Goal: Task Accomplishment & Management: Complete application form

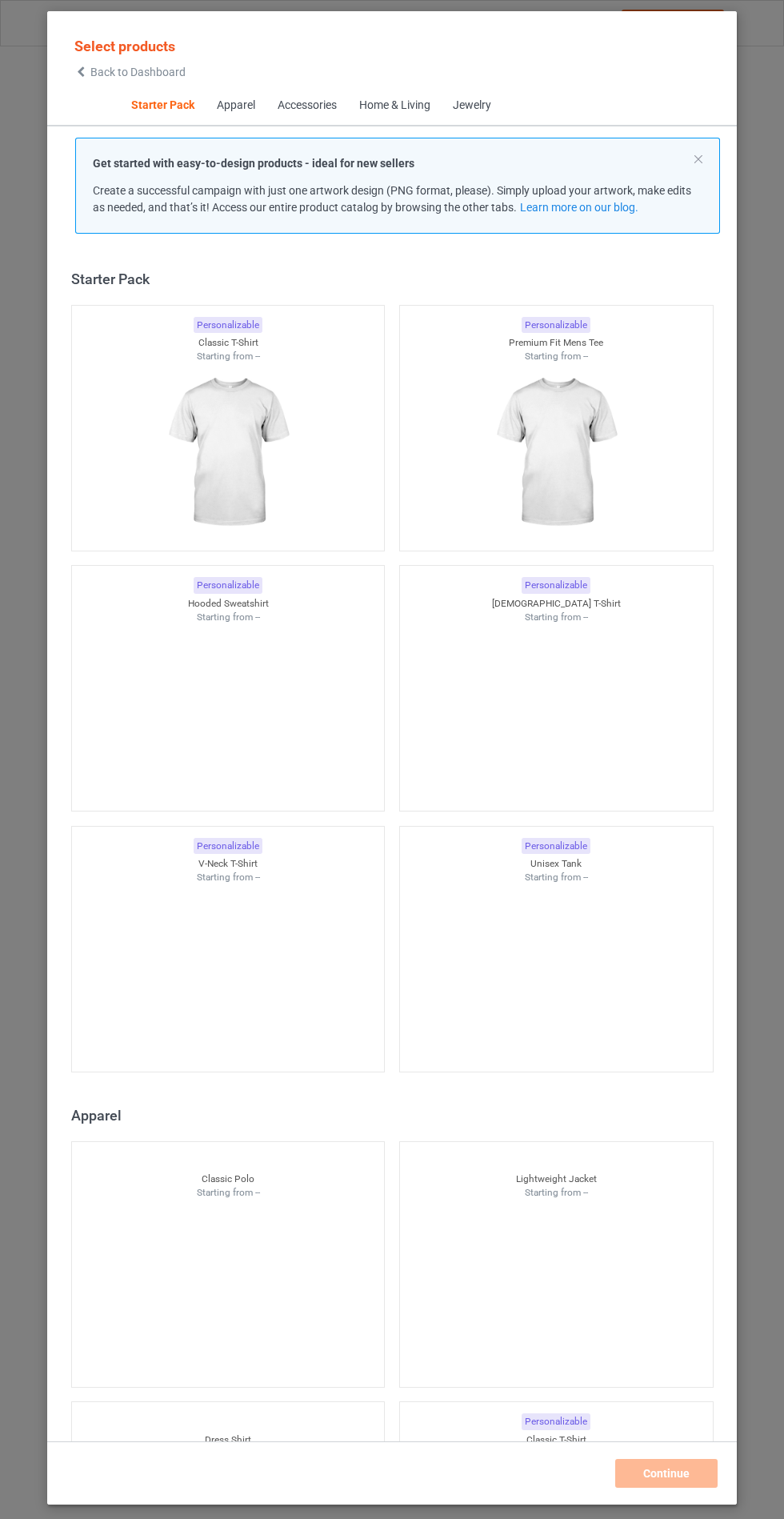
scroll to position [19, 0]
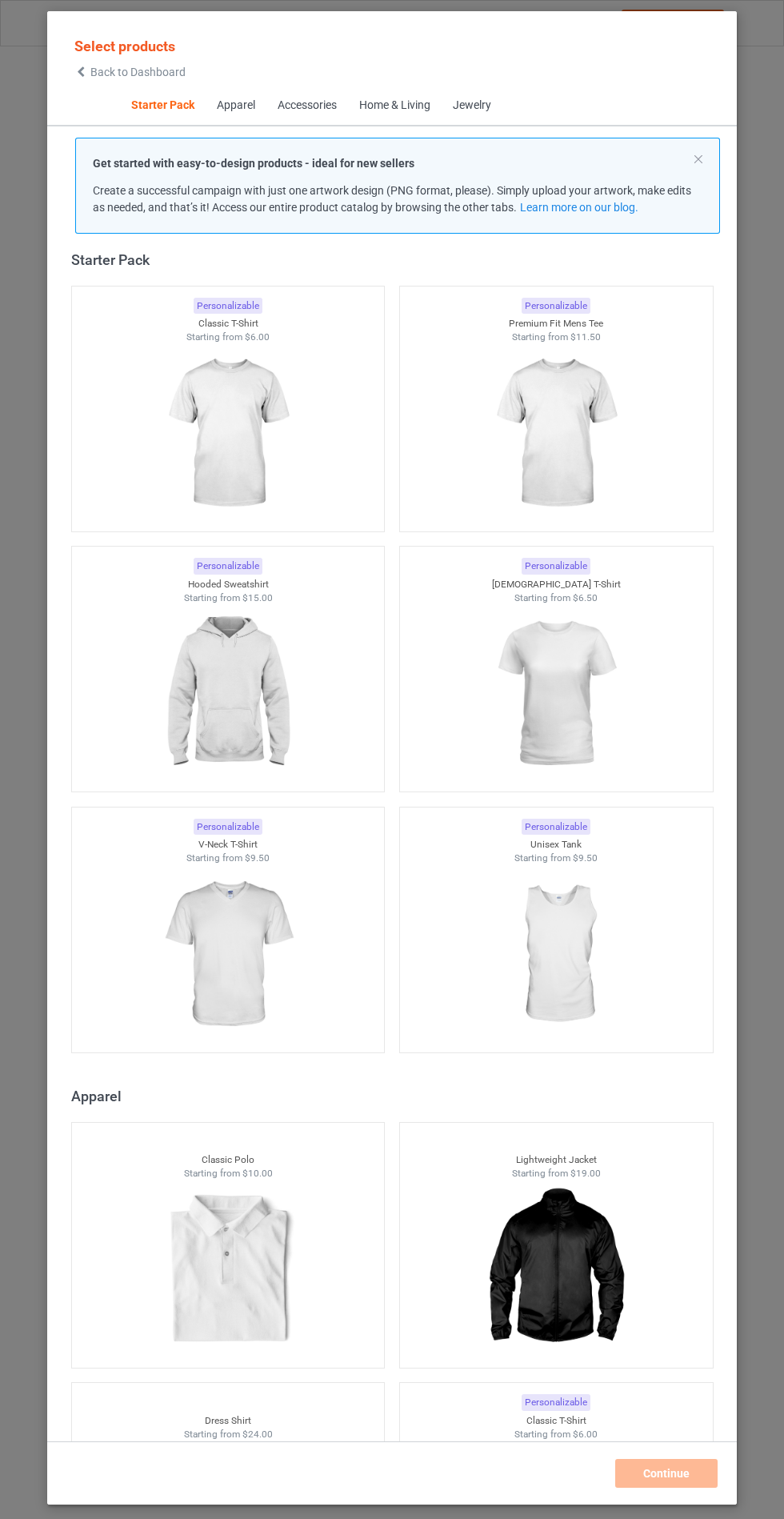
click at [274, 654] on img at bounding box center [227, 694] width 143 height 179
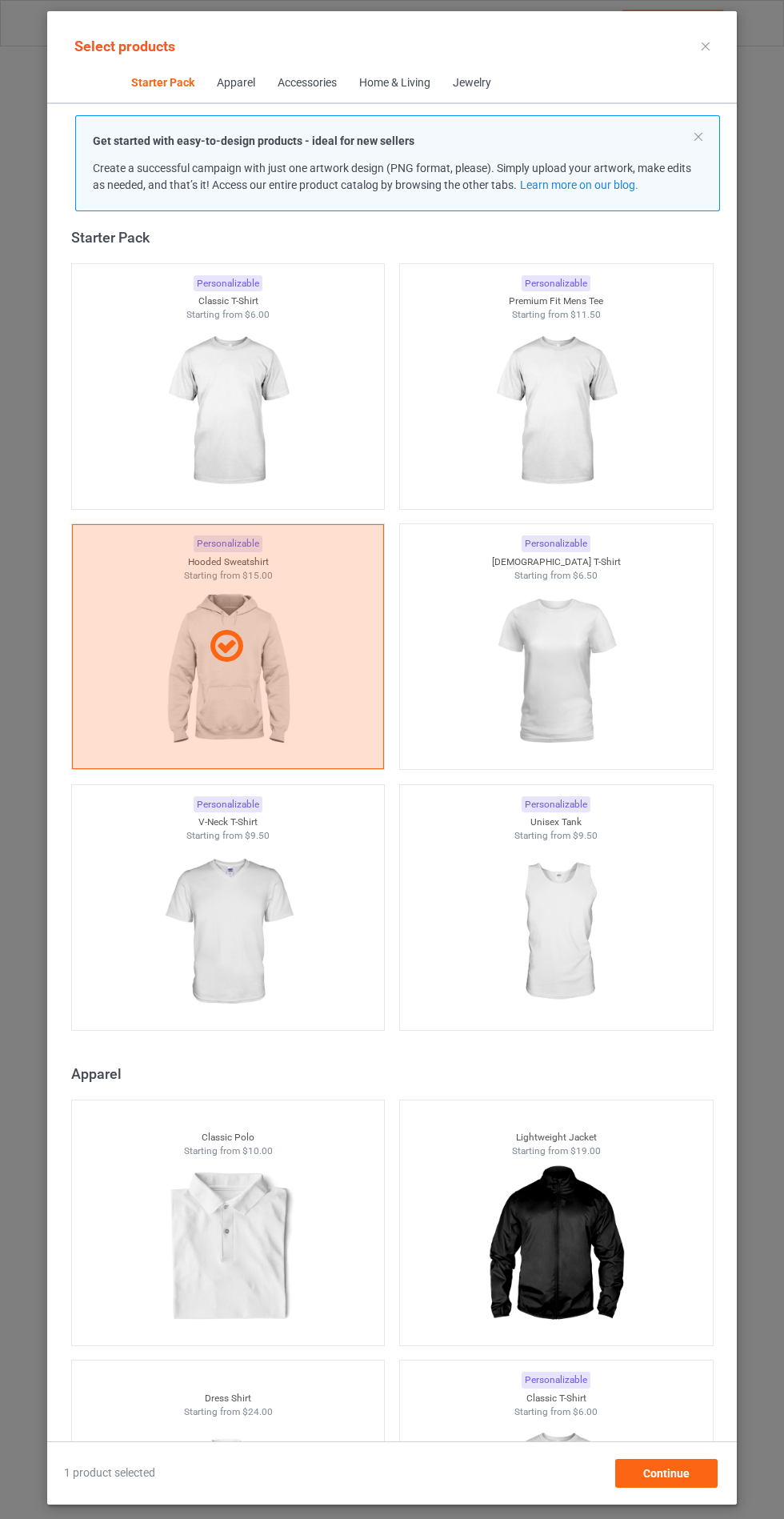
scroll to position [93, 0]
click at [679, 1488] on div "Continue" at bounding box center [666, 1473] width 102 height 29
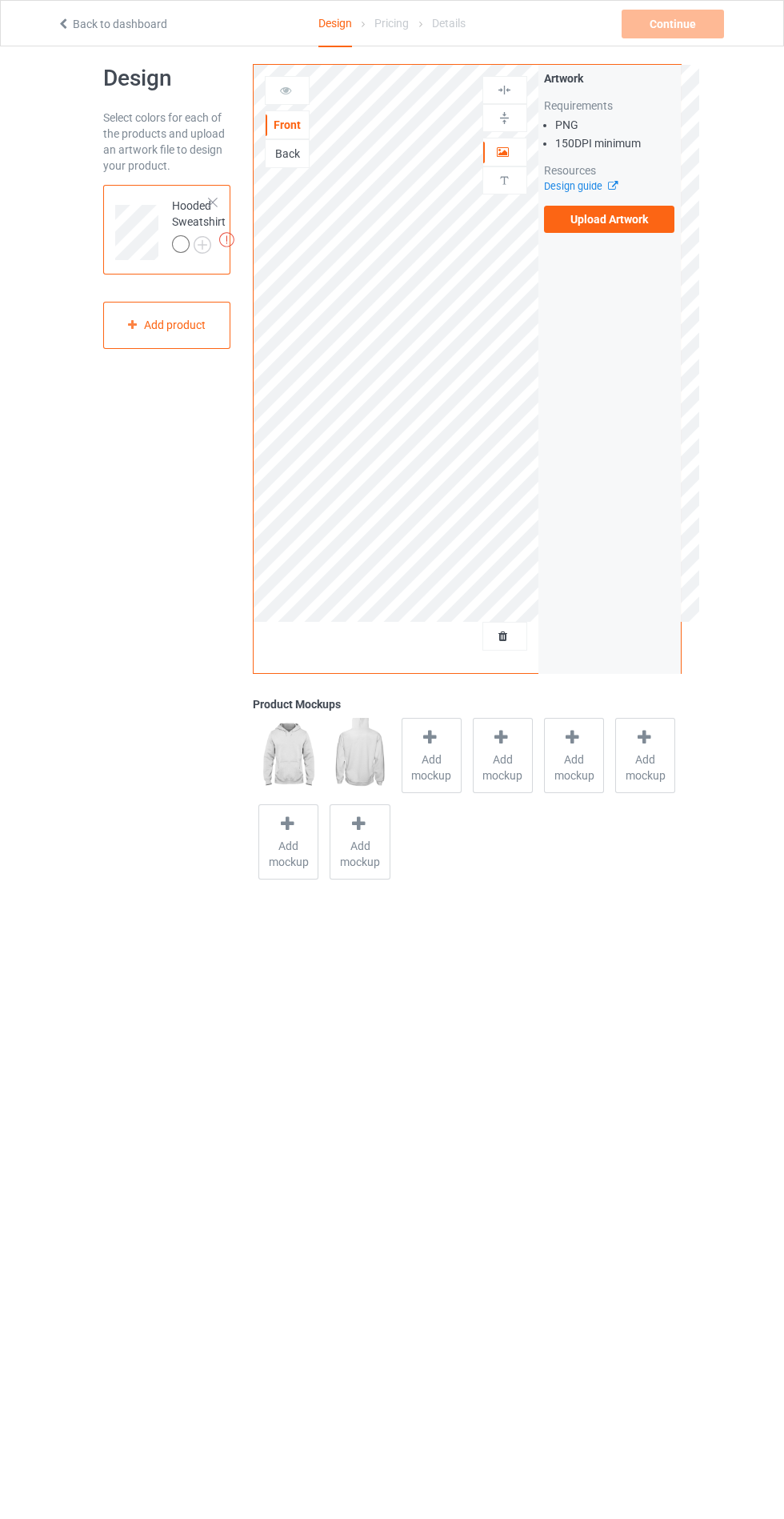
scroll to position [5, 0]
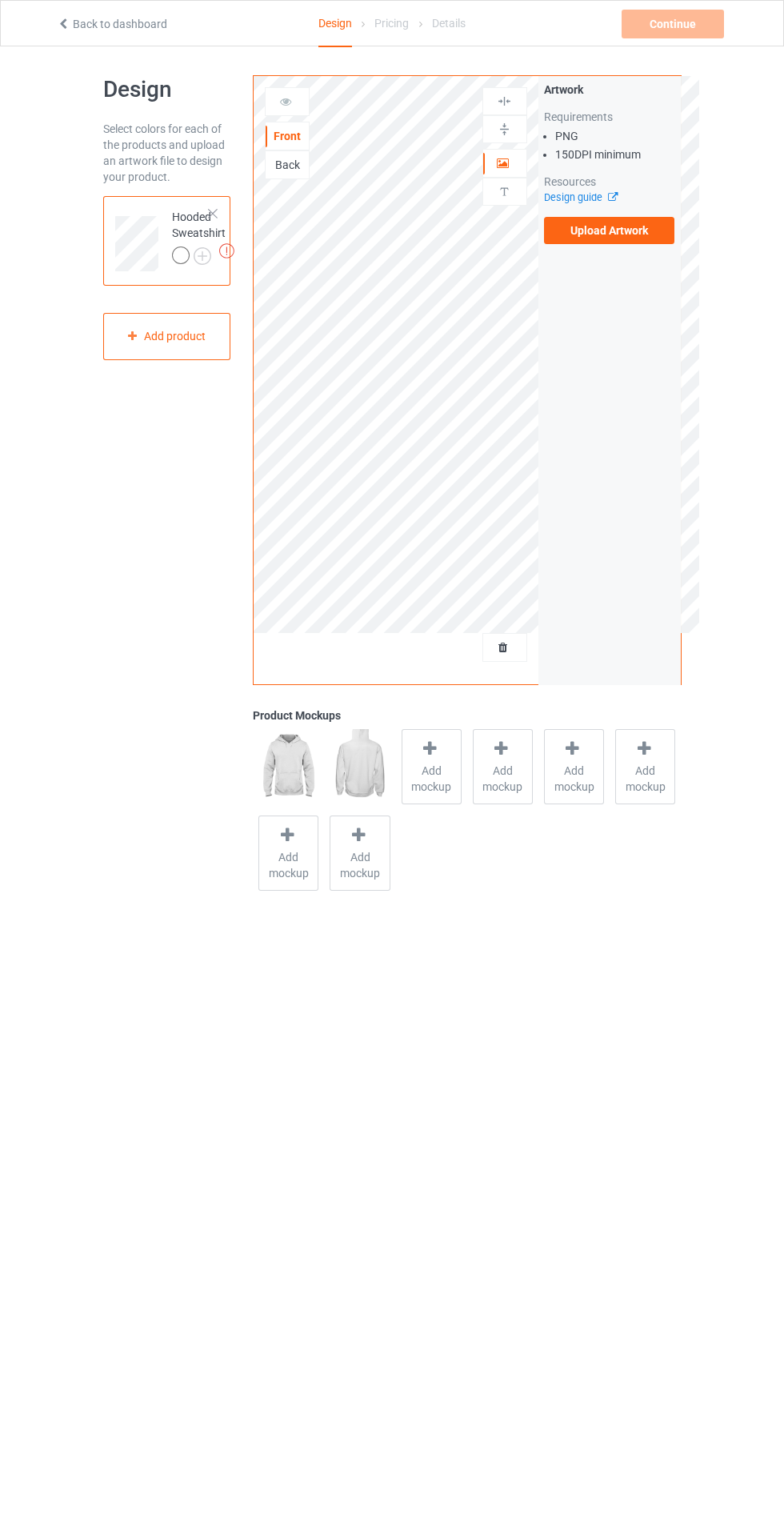
click at [613, 225] on label "Upload Artwork" at bounding box center [610, 230] width 131 height 27
click at [0, 0] on input "Upload Artwork" at bounding box center [0, 0] width 0 height 0
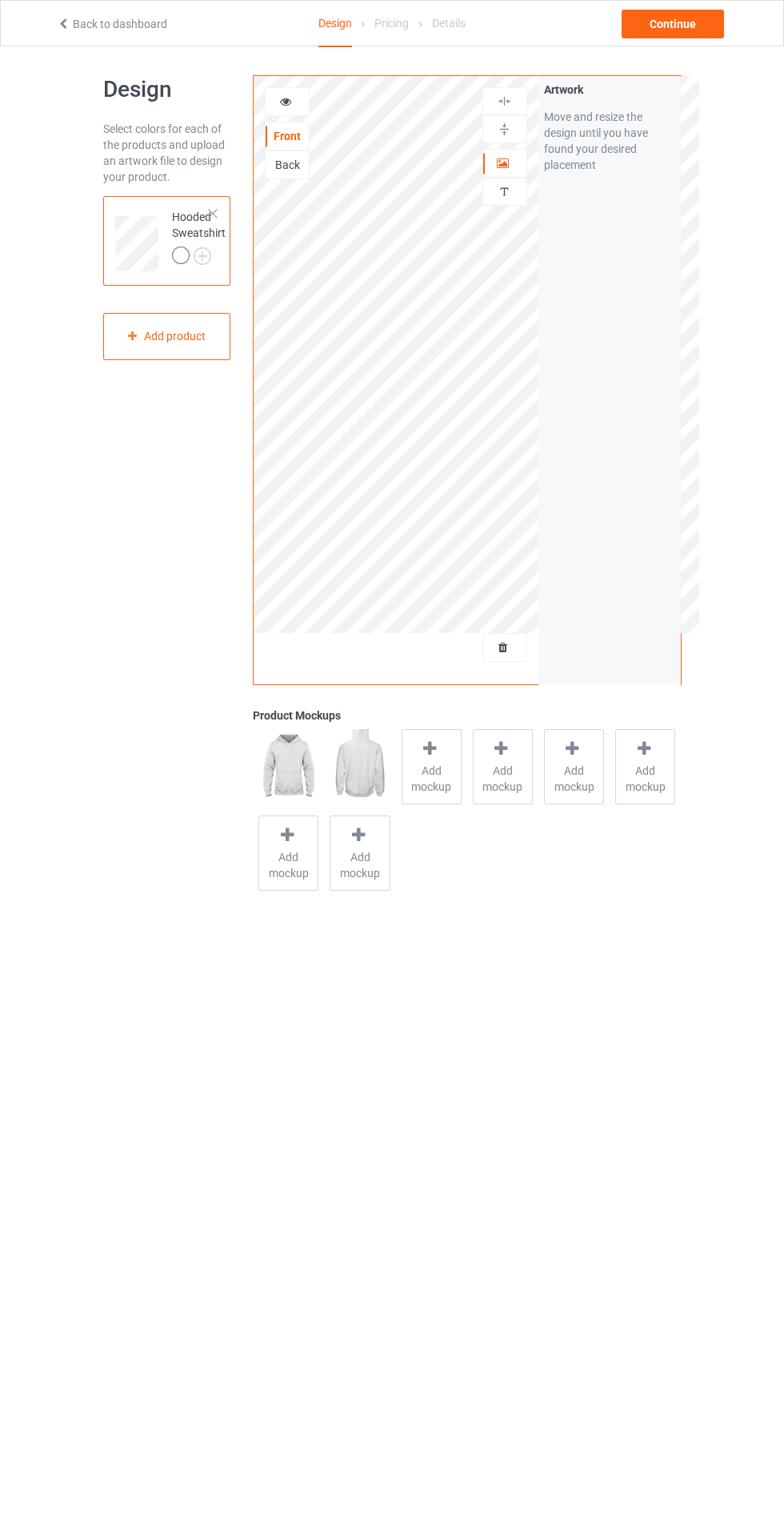
click at [440, 793] on span "Add mockup" at bounding box center [431, 779] width 58 height 32
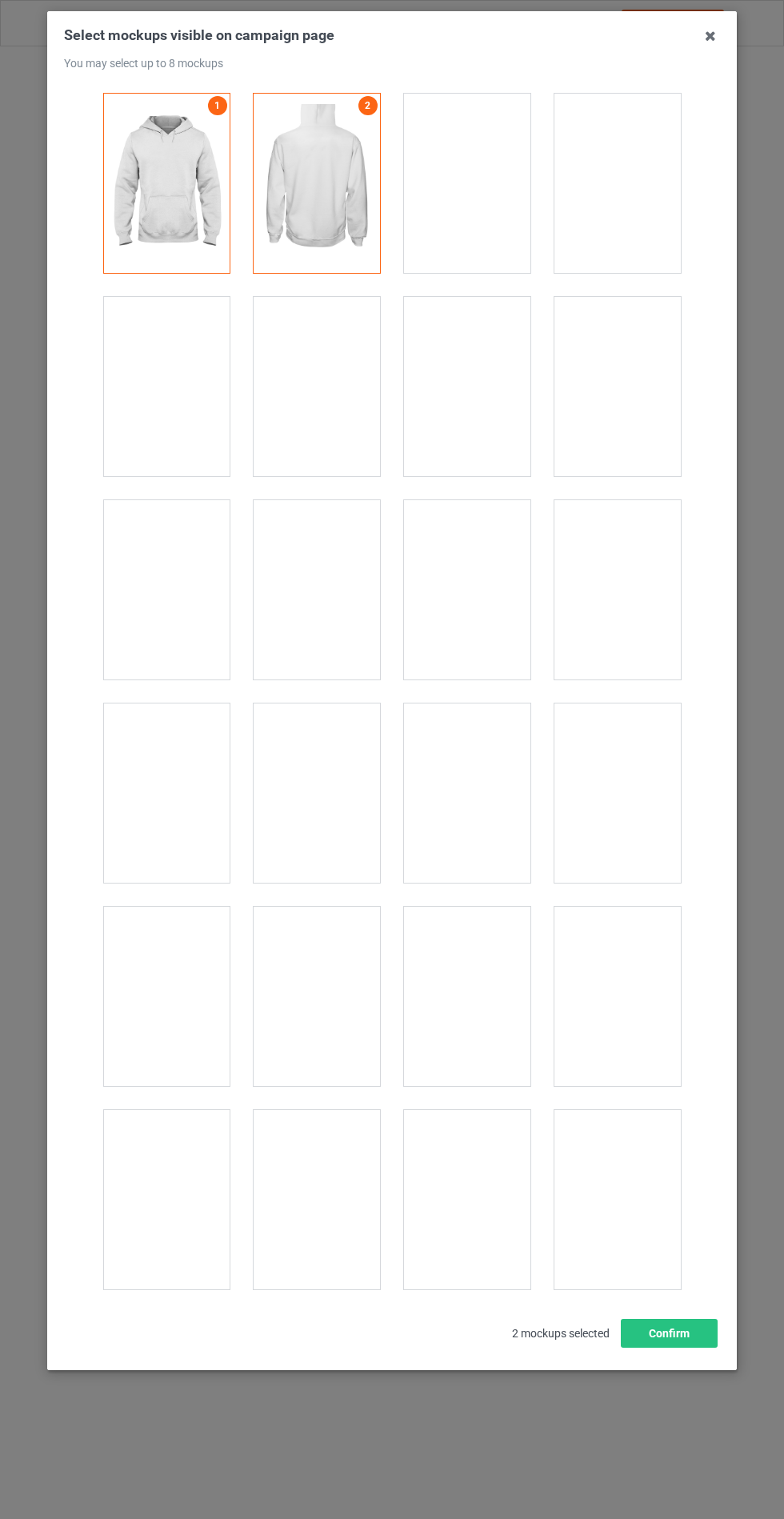
scroll to position [12920, 0]
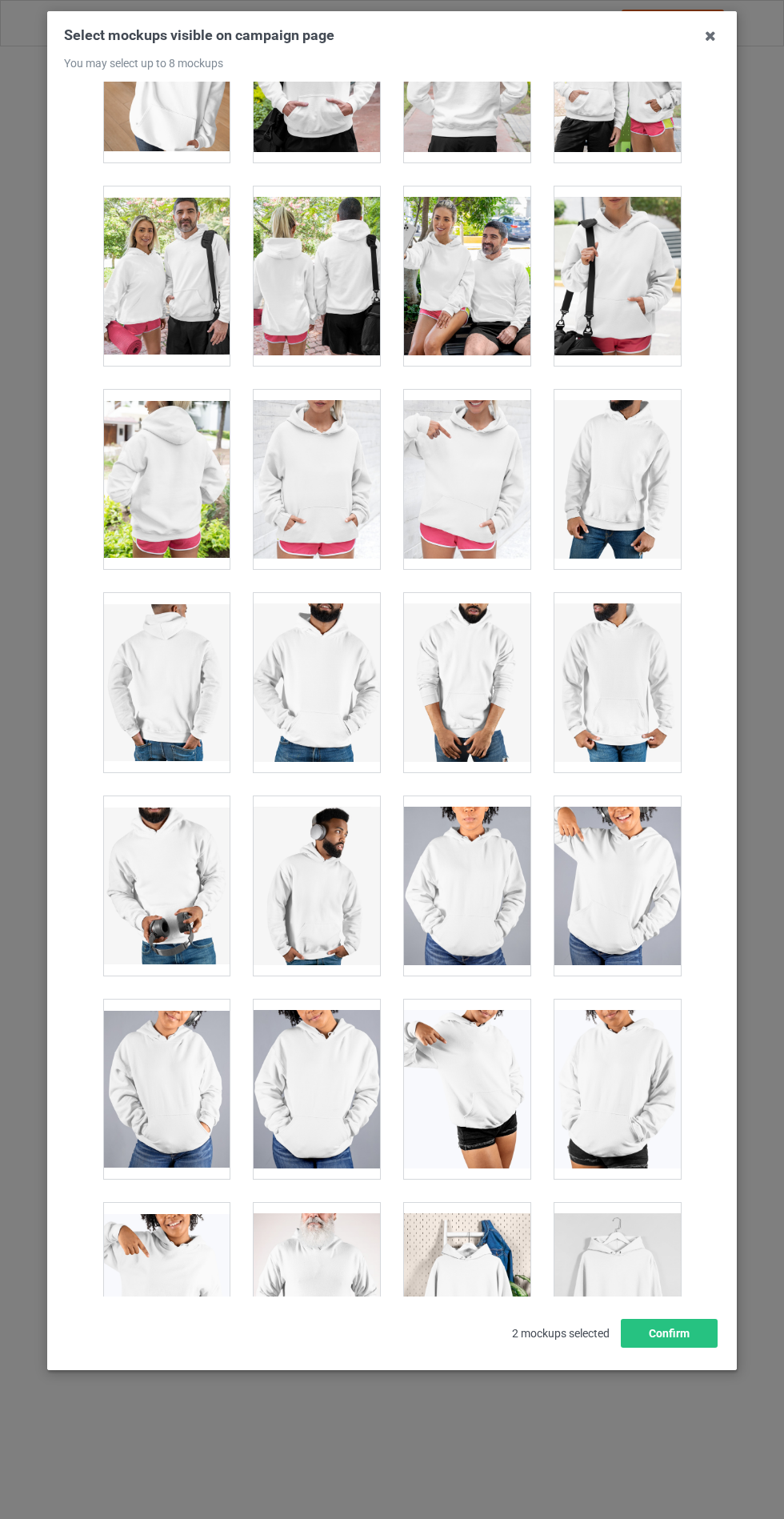
click at [298, 480] on div at bounding box center [316, 479] width 126 height 179
click at [666, 1348] on button "Confirm" at bounding box center [669, 1333] width 97 height 29
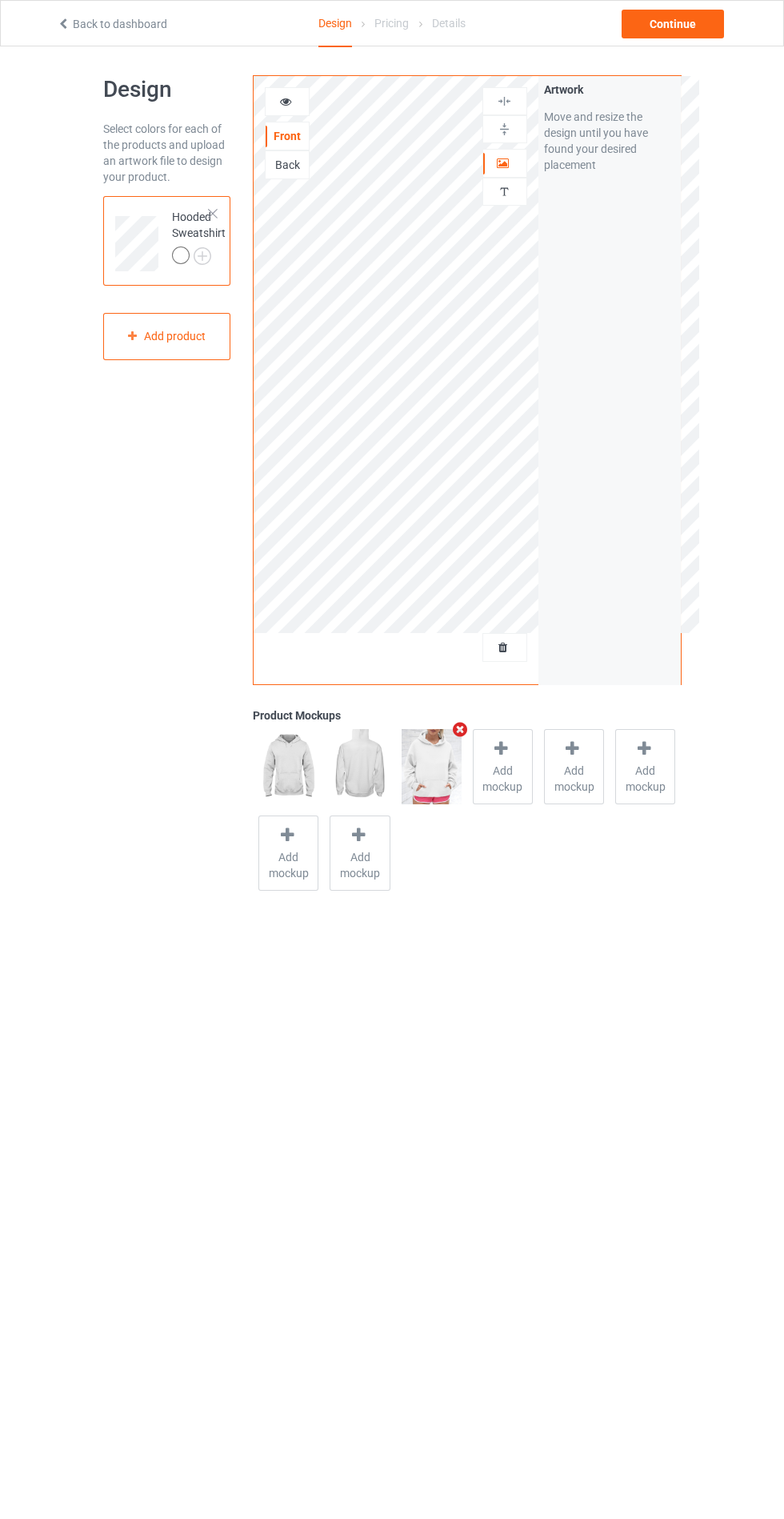
click at [0, 0] on img at bounding box center [0, 0] width 0 height 0
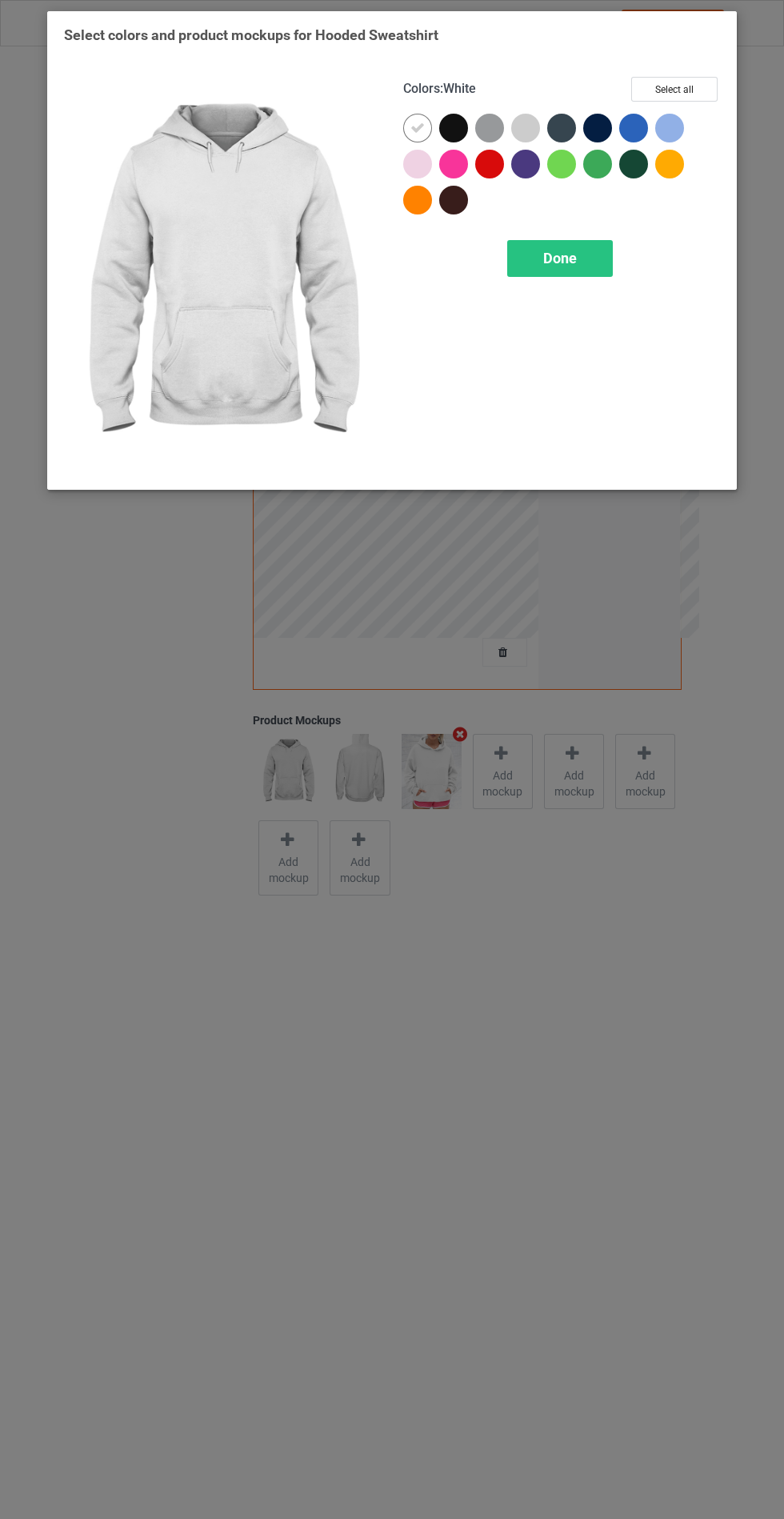
click at [532, 133] on div at bounding box center [525, 127] width 29 height 29
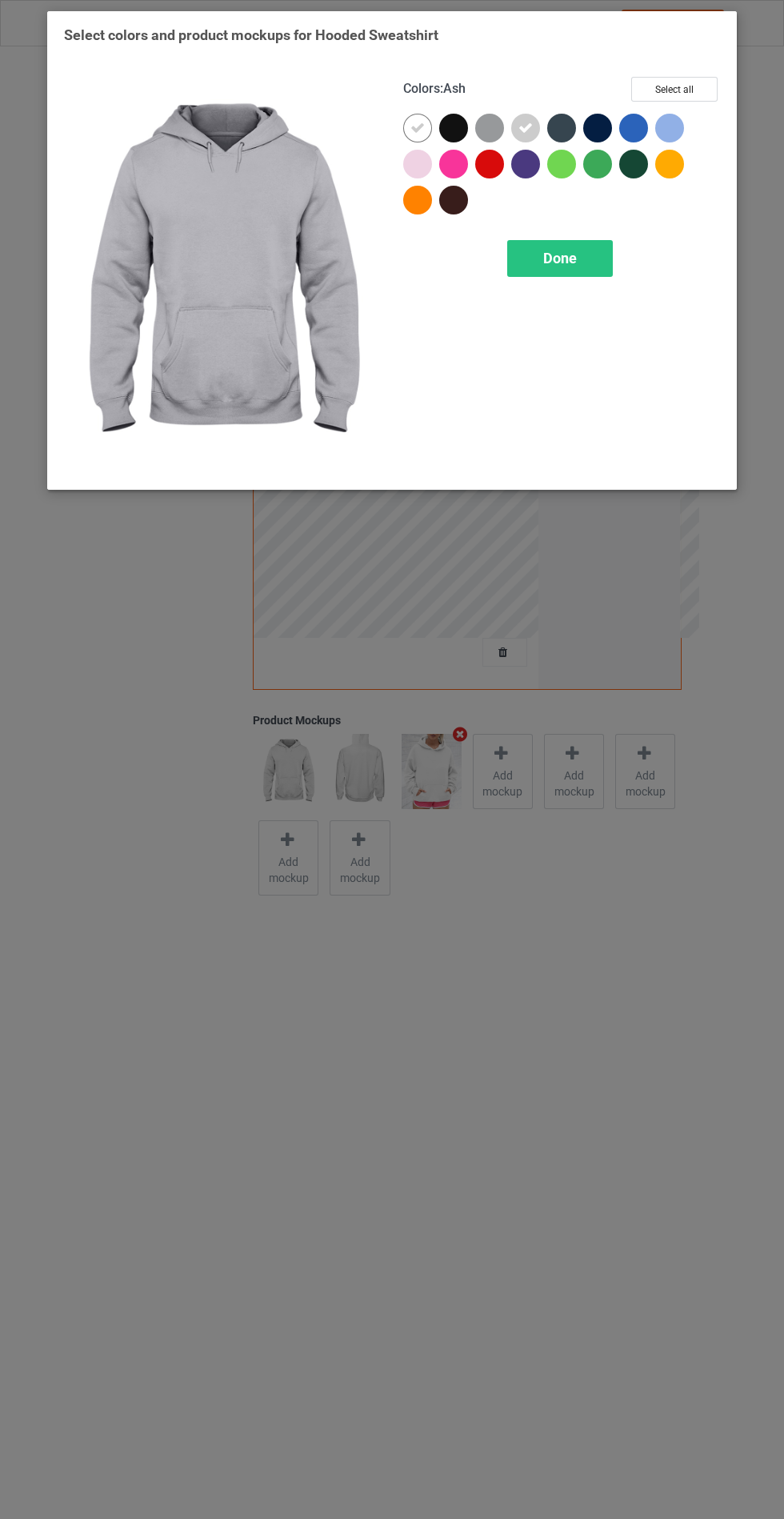
click at [425, 176] on div at bounding box center [421, 167] width 36 height 36
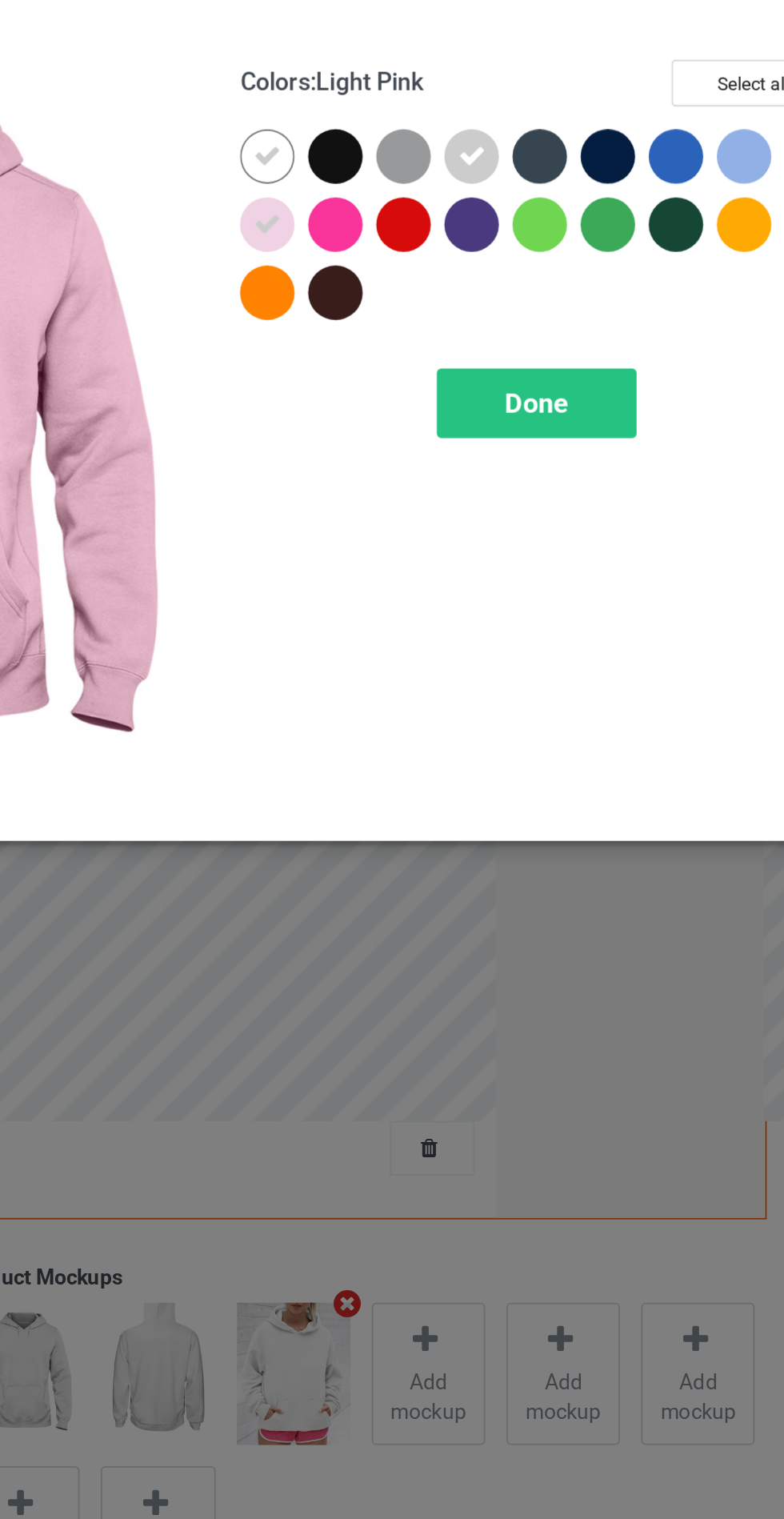
click at [452, 126] on div at bounding box center [453, 127] width 29 height 29
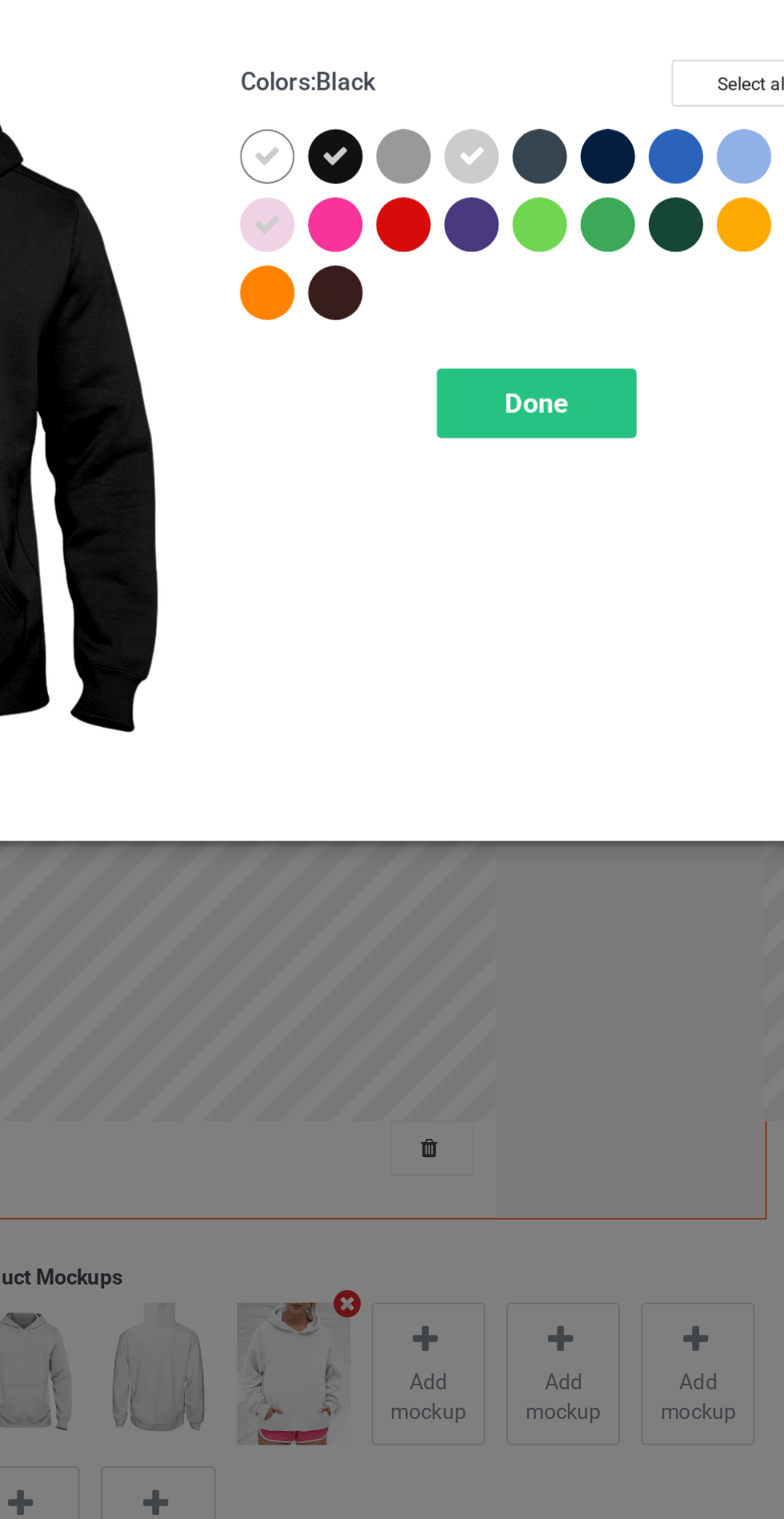
click at [448, 203] on div at bounding box center [453, 199] width 29 height 29
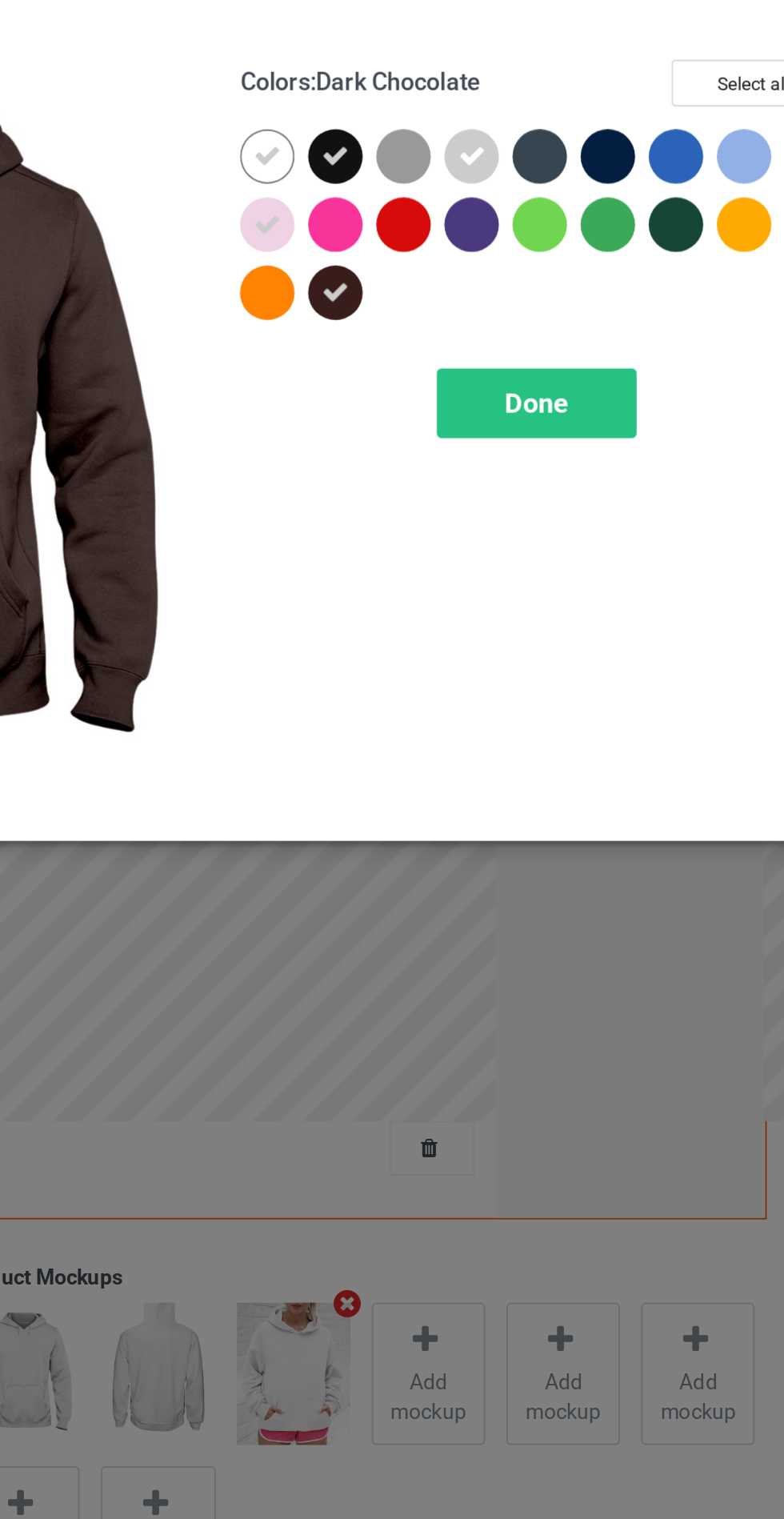
click at [612, 126] on div at bounding box center [597, 127] width 29 height 29
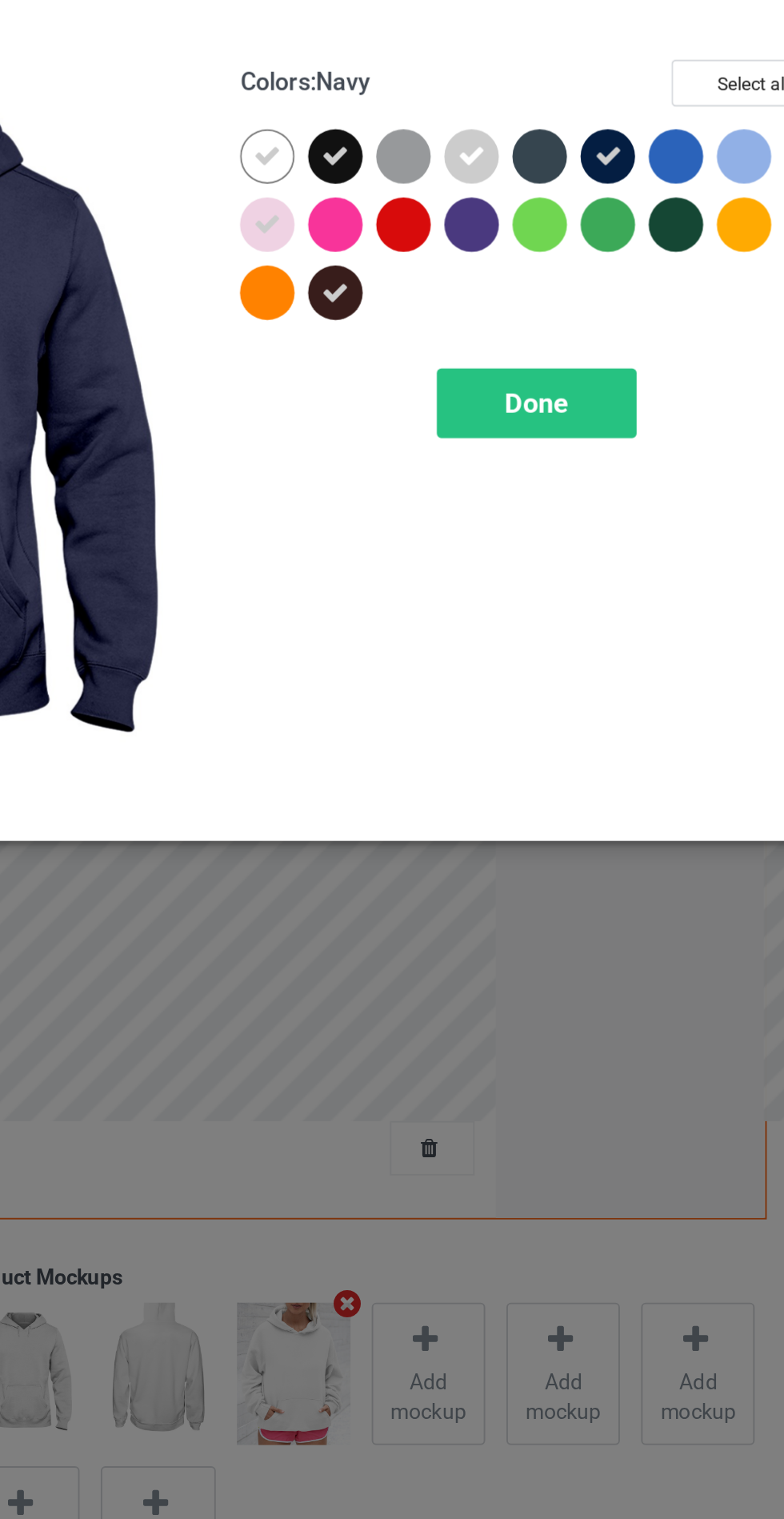
click at [564, 126] on div at bounding box center [561, 127] width 29 height 29
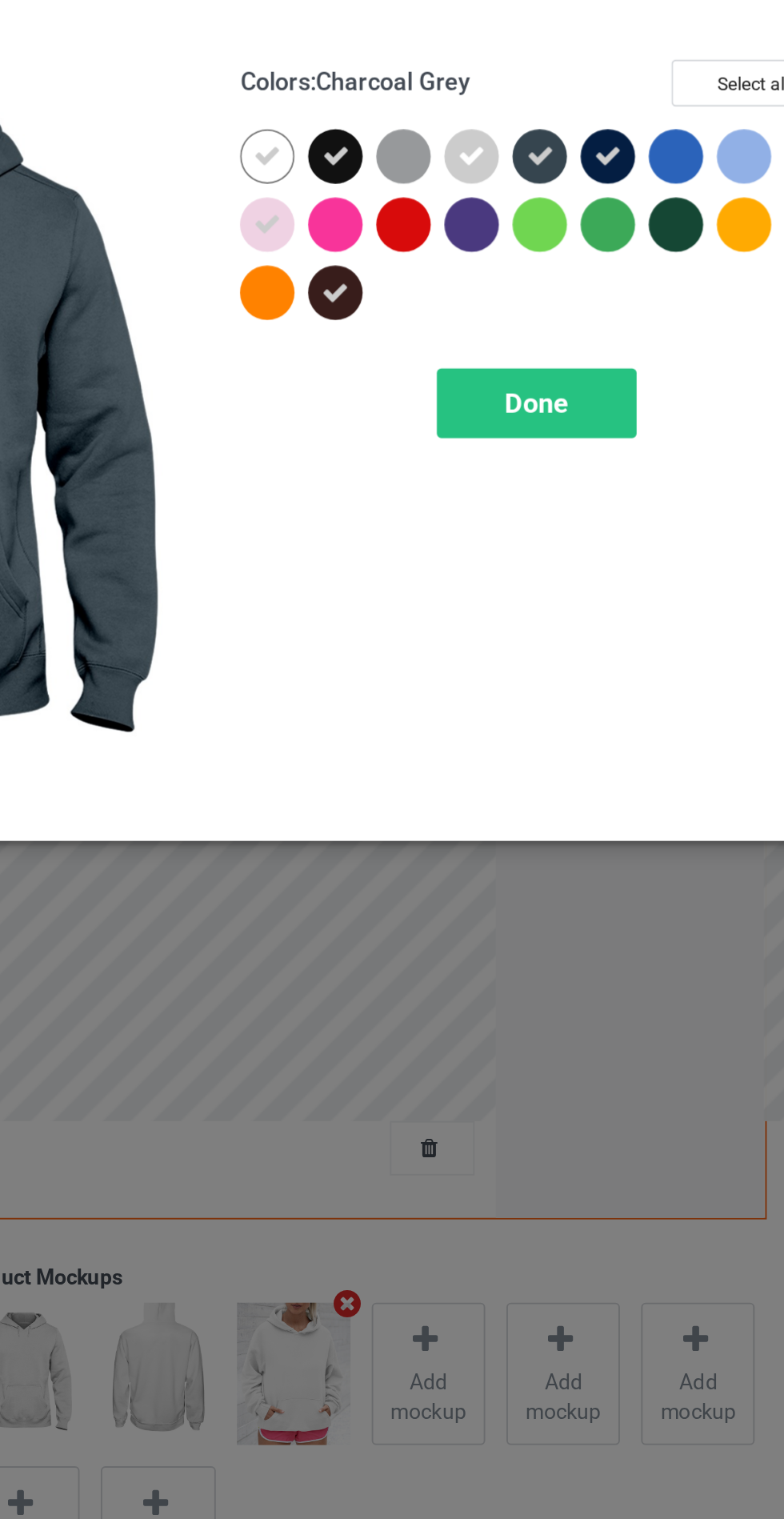
click at [671, 131] on div at bounding box center [669, 127] width 29 height 29
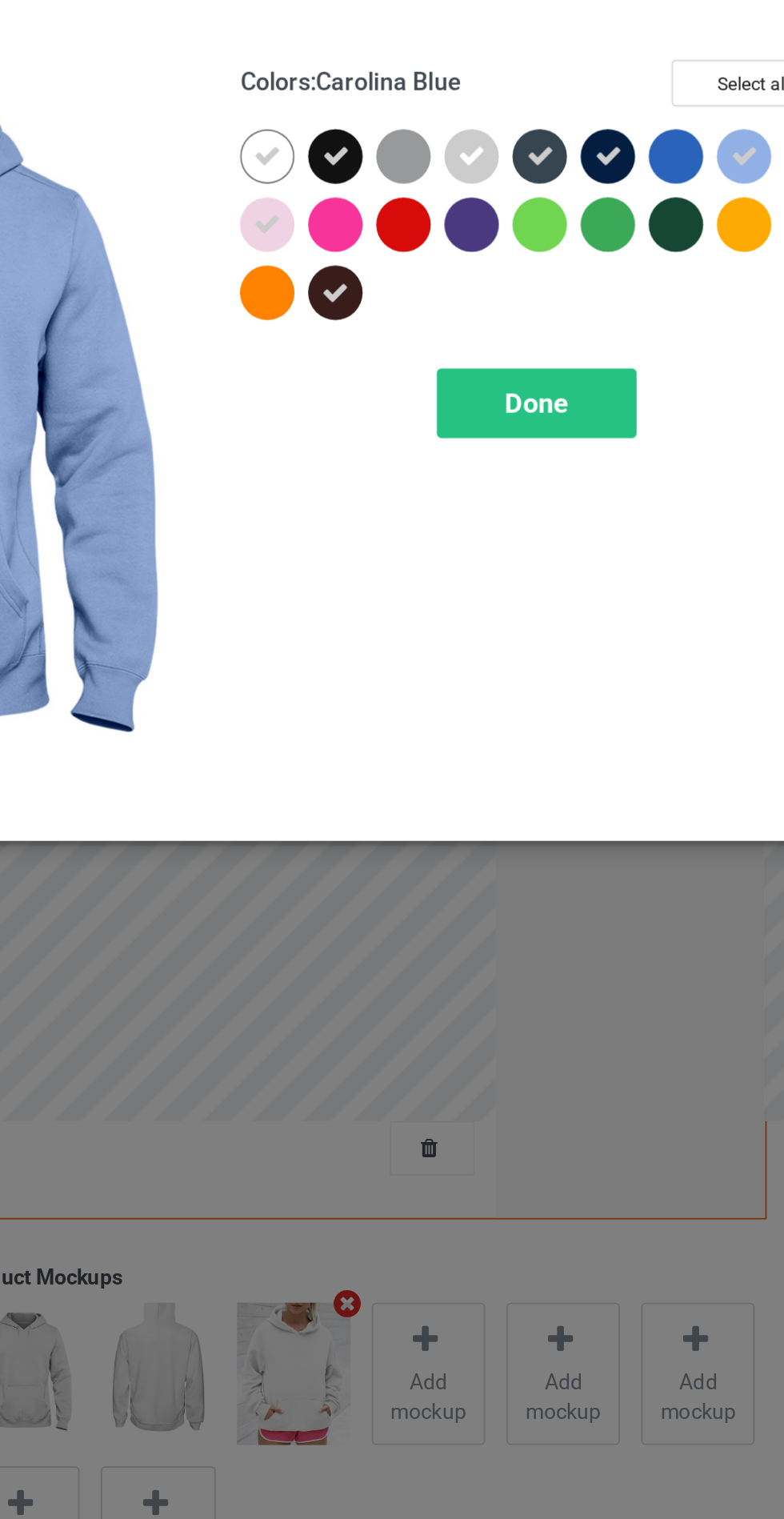
click at [425, 172] on div at bounding box center [417, 163] width 29 height 29
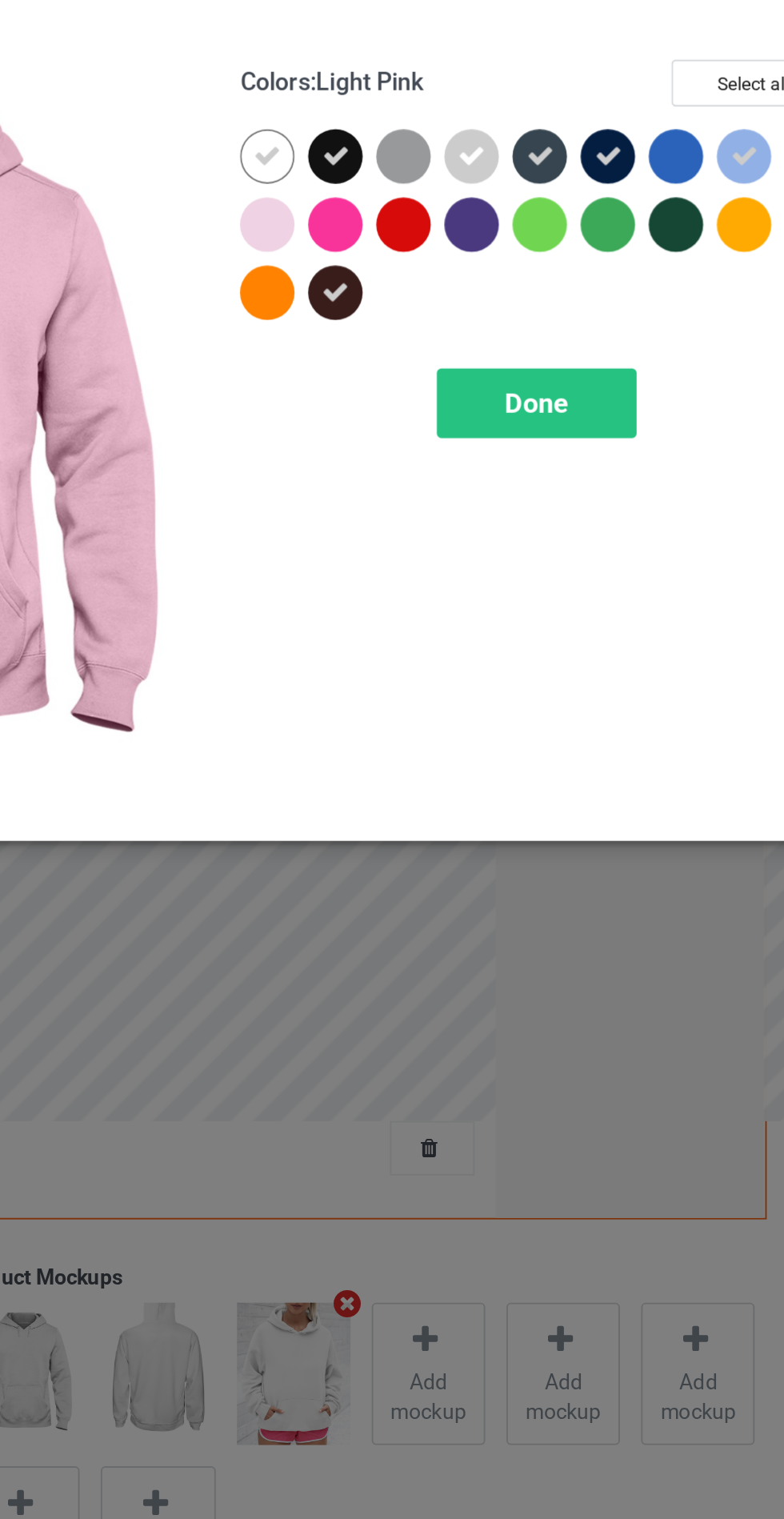
click at [428, 161] on div at bounding box center [417, 163] width 29 height 29
click at [624, 168] on div at bounding box center [633, 163] width 29 height 29
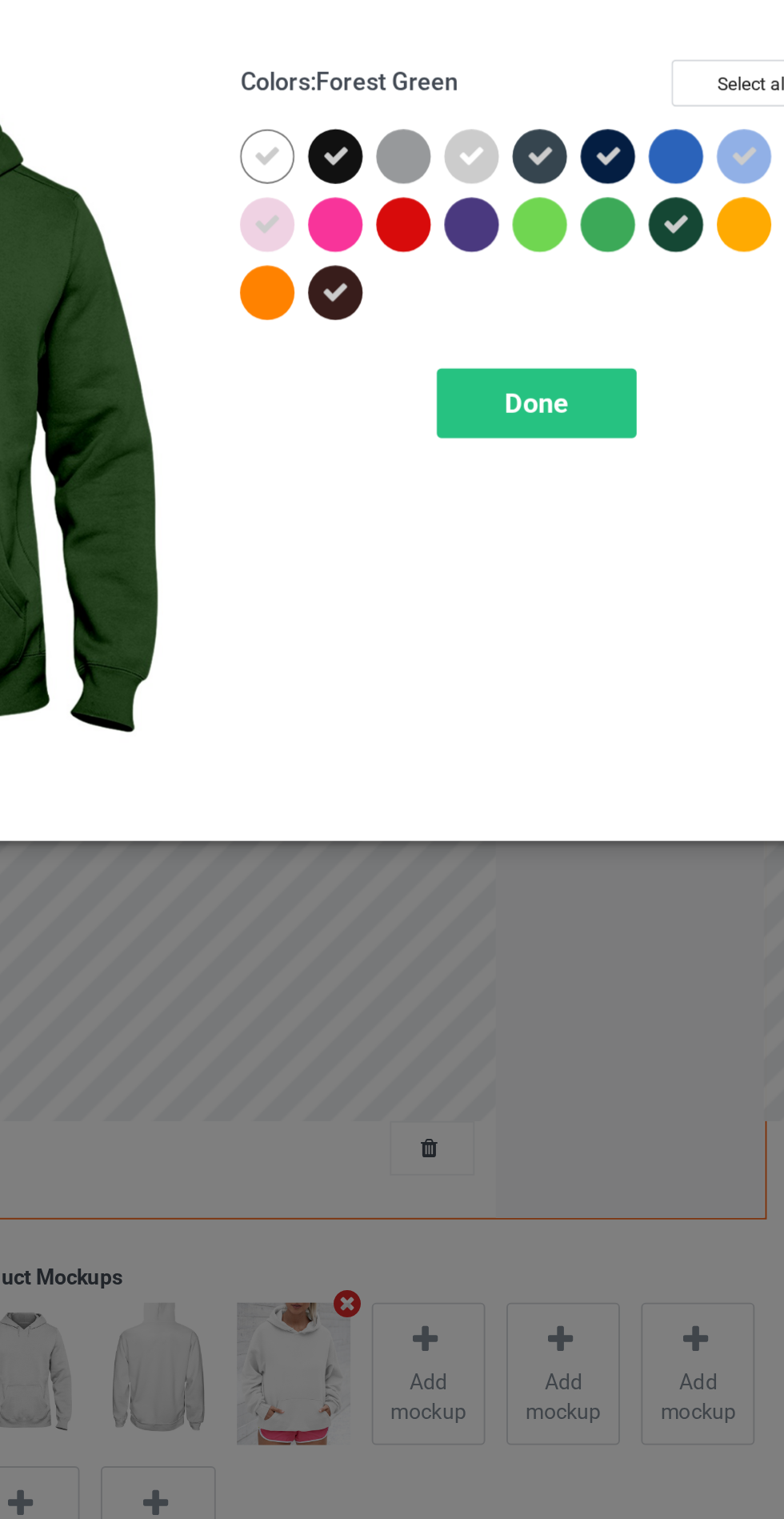
click at [631, 162] on icon at bounding box center [634, 164] width 15 height 15
click at [504, 172] on div at bounding box center [493, 167] width 36 height 36
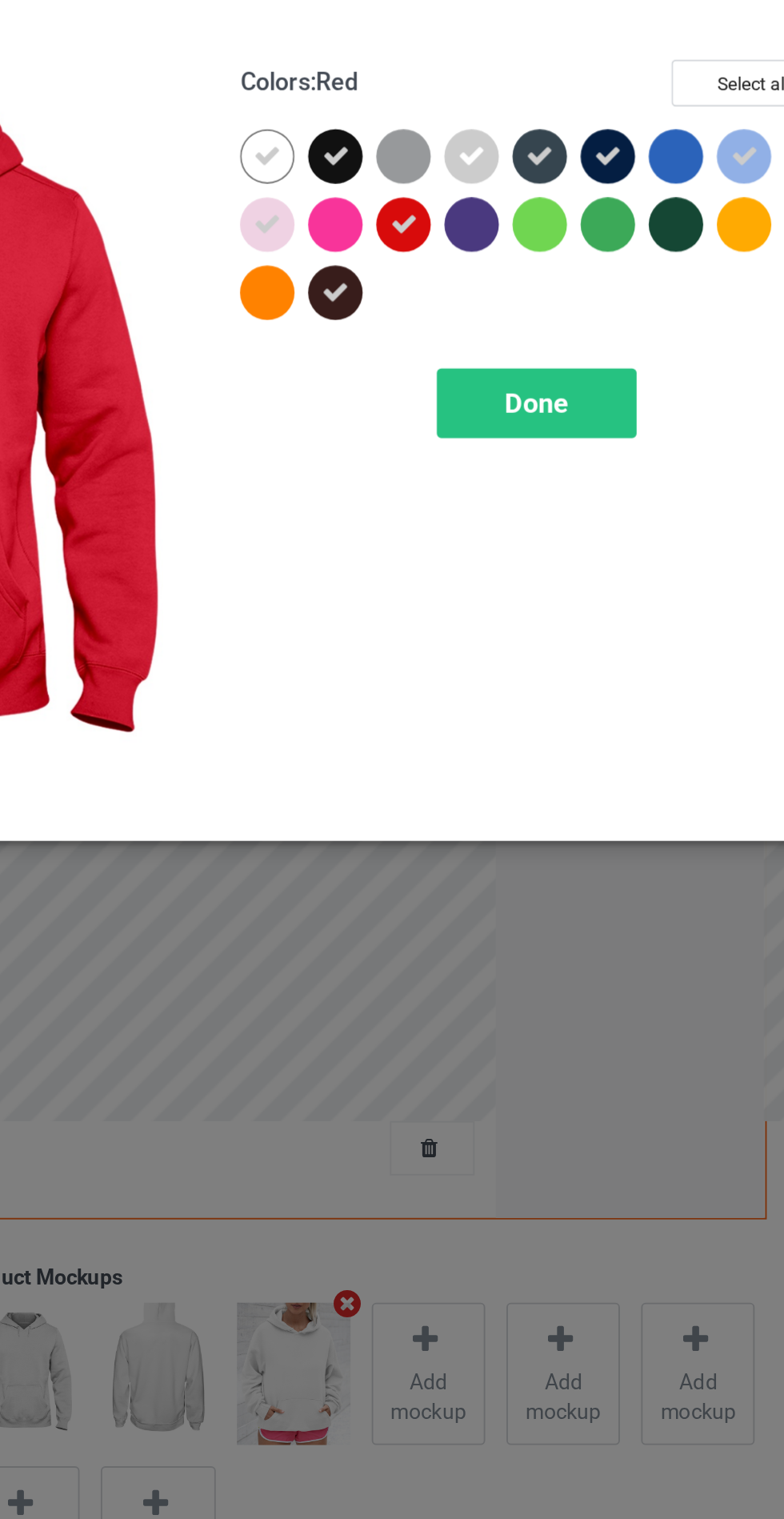
click at [524, 160] on div at bounding box center [525, 163] width 29 height 29
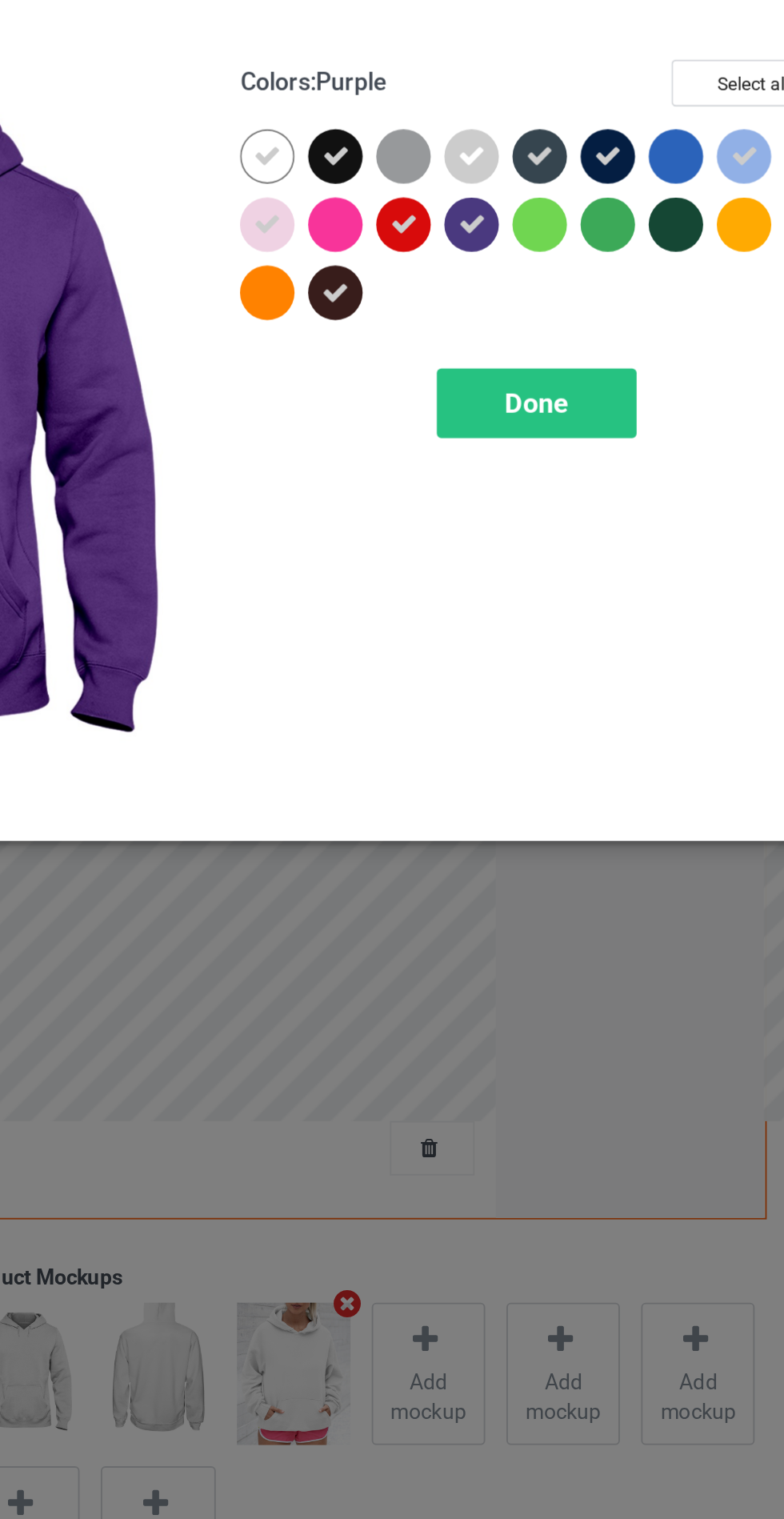
click at [492, 128] on div at bounding box center [489, 127] width 29 height 29
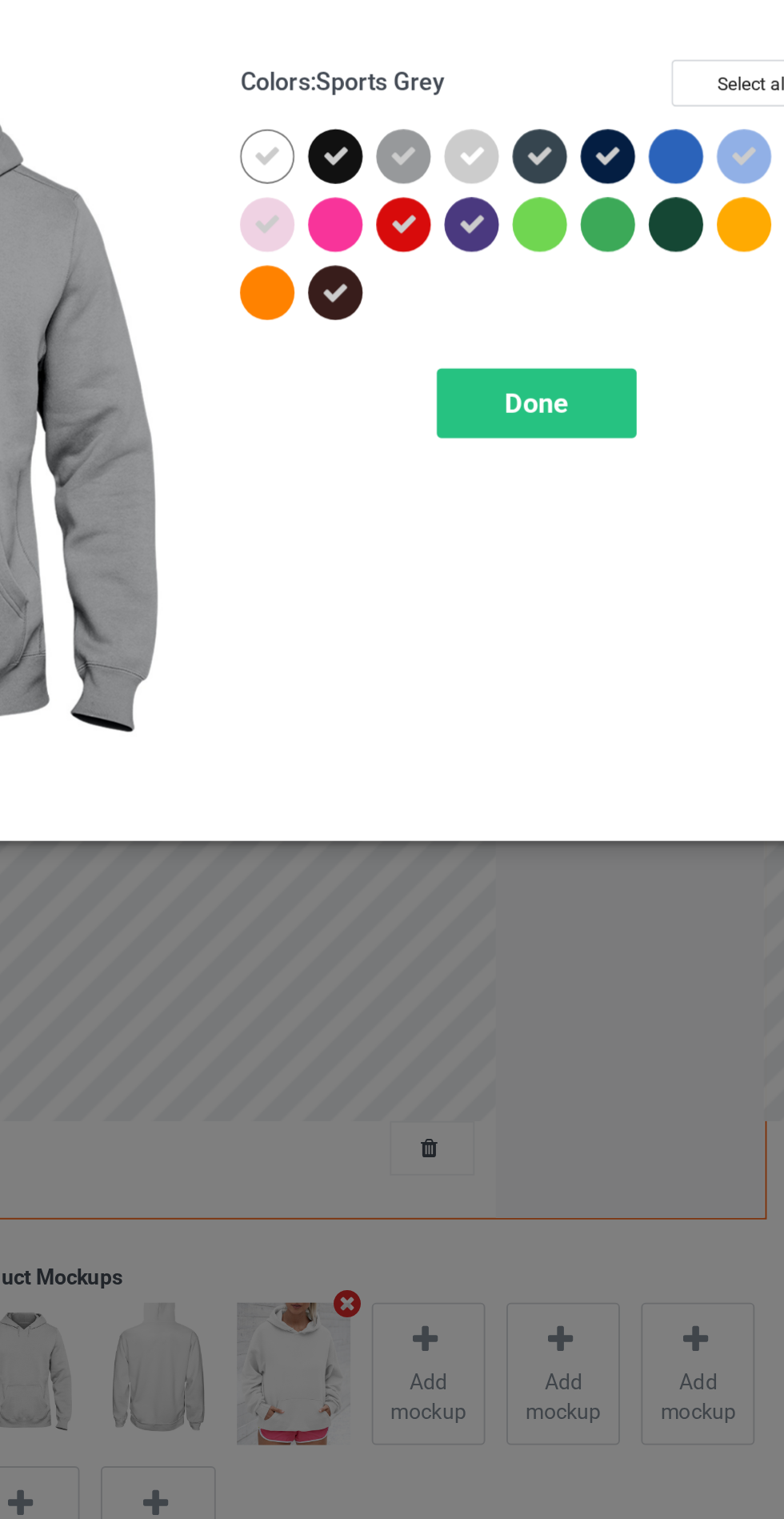
click at [491, 168] on icon at bounding box center [490, 164] width 15 height 15
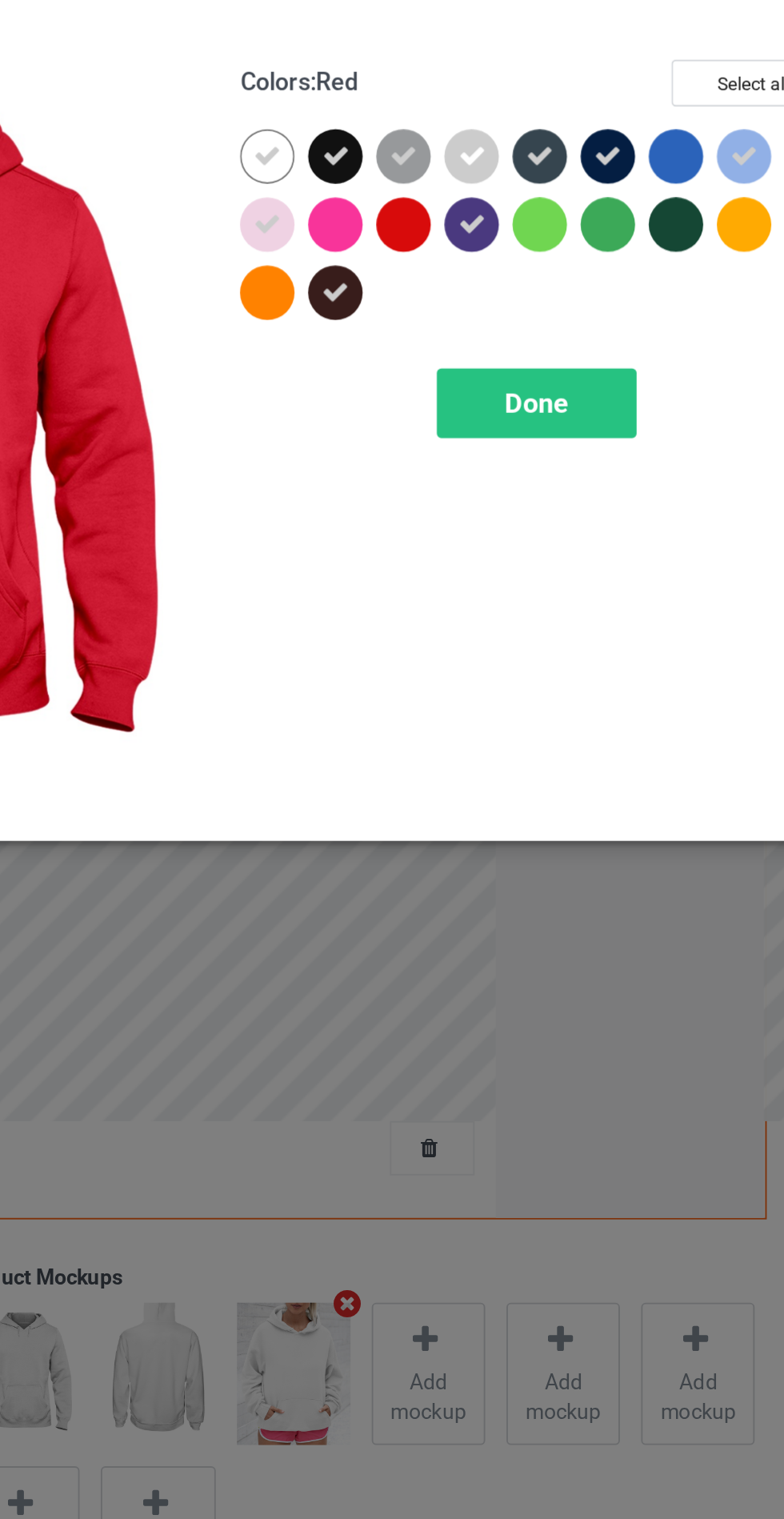
click at [584, 256] on div "Done" at bounding box center [560, 258] width 105 height 37
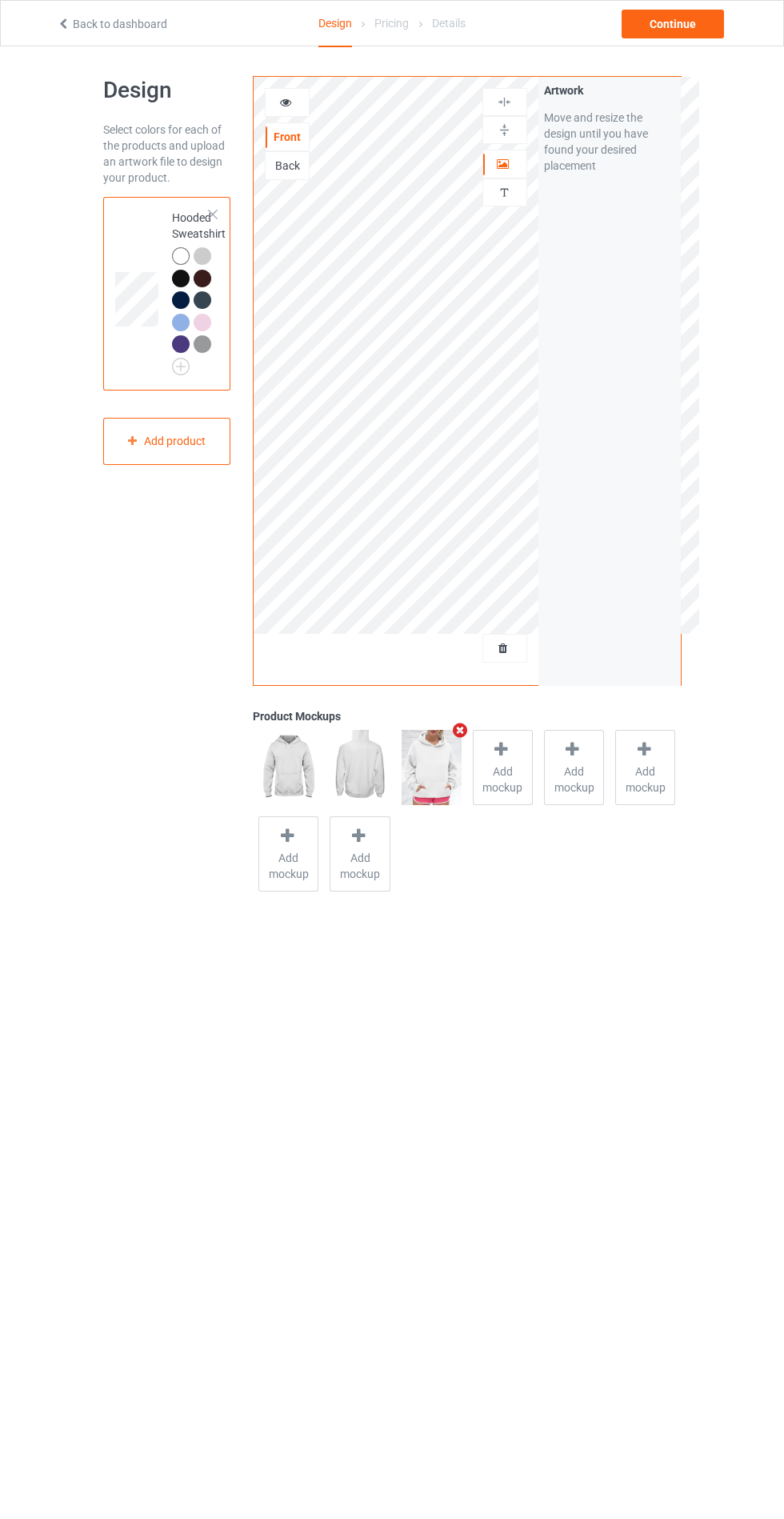
scroll to position [38, 0]
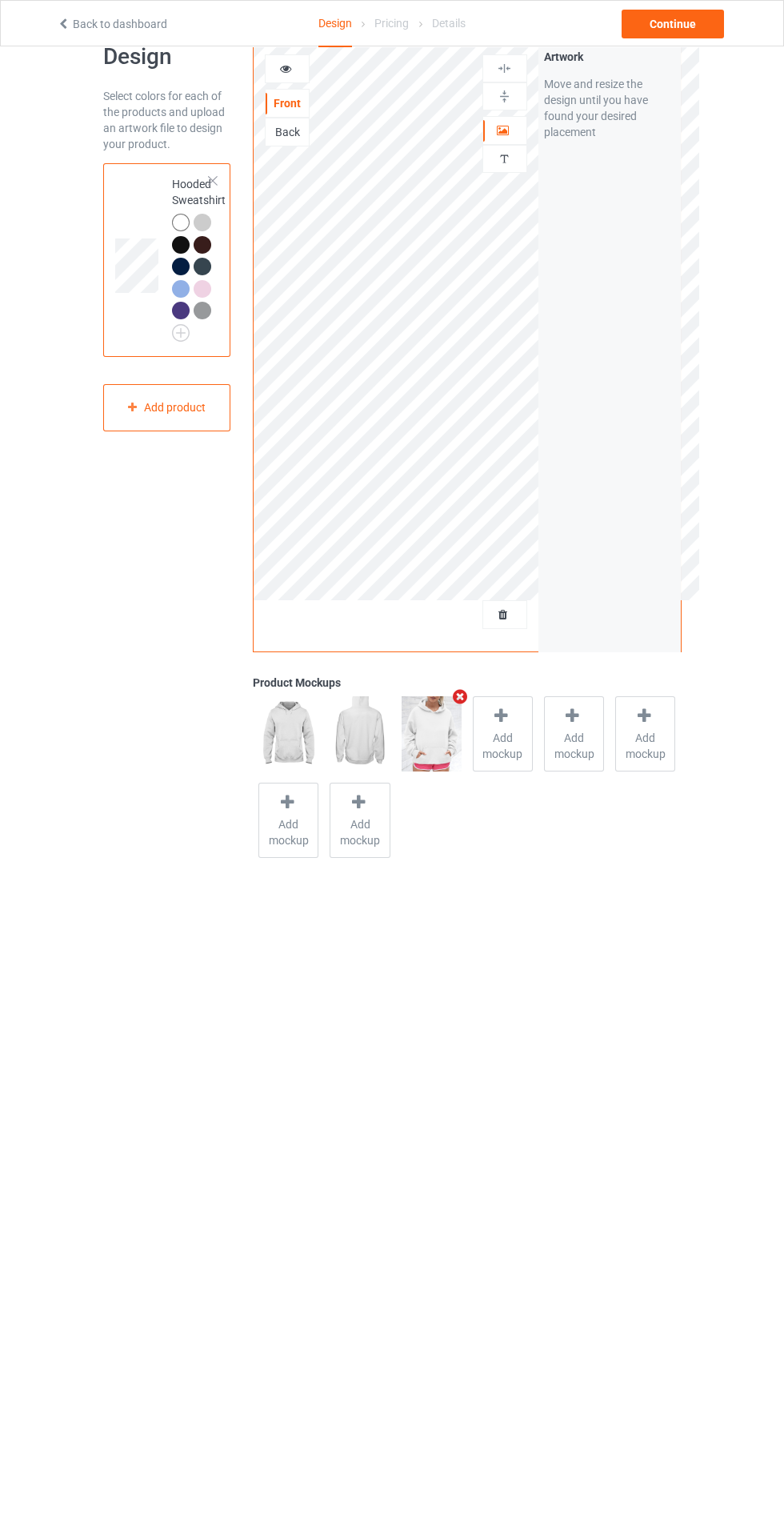
click at [671, 44] on div "Back to dashboard Design Pricing Details Continue" at bounding box center [391, 23] width 693 height 45
click at [655, 32] on div "Continue" at bounding box center [672, 23] width 102 height 29
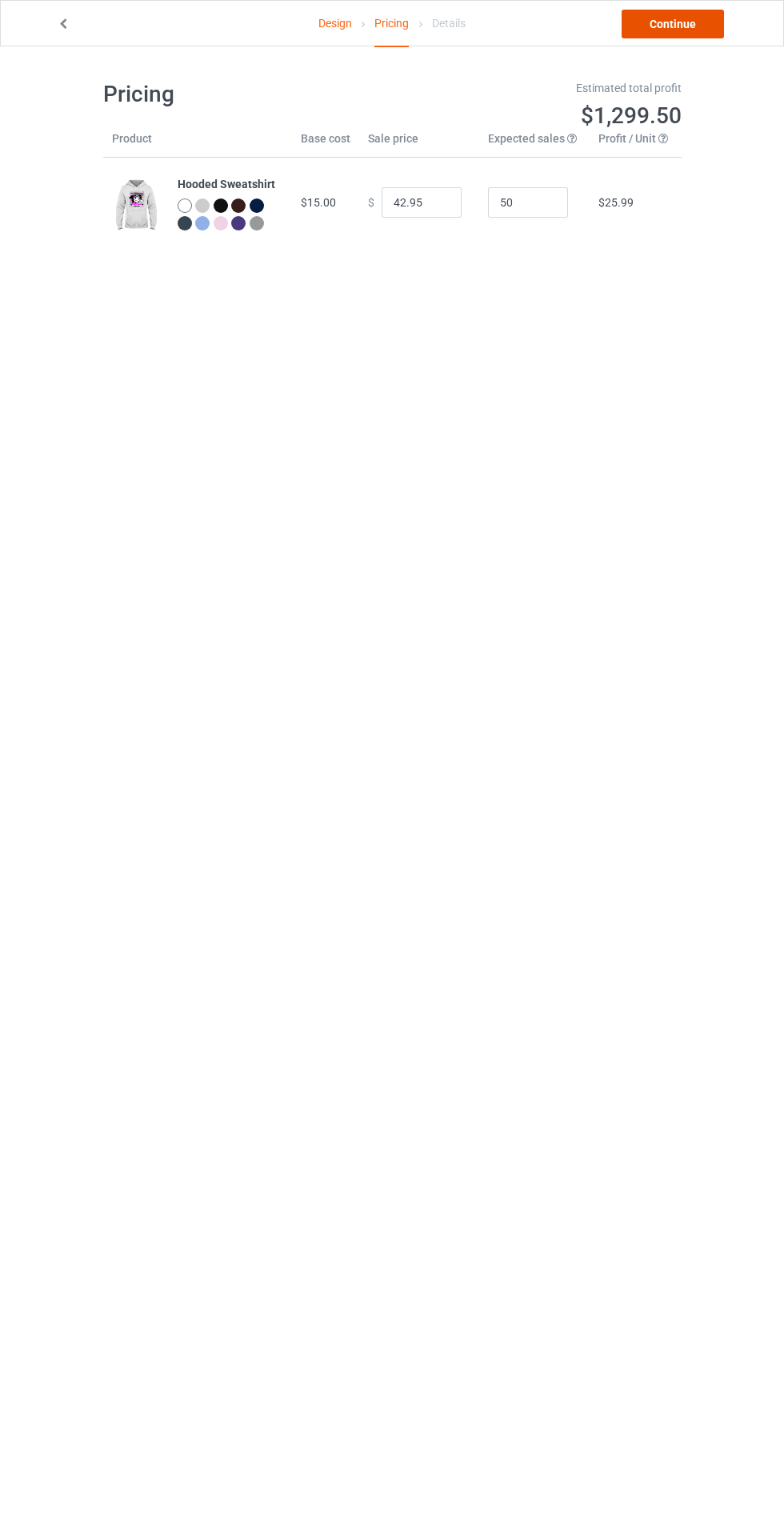
click at [676, 21] on link "Continue" at bounding box center [672, 23] width 102 height 29
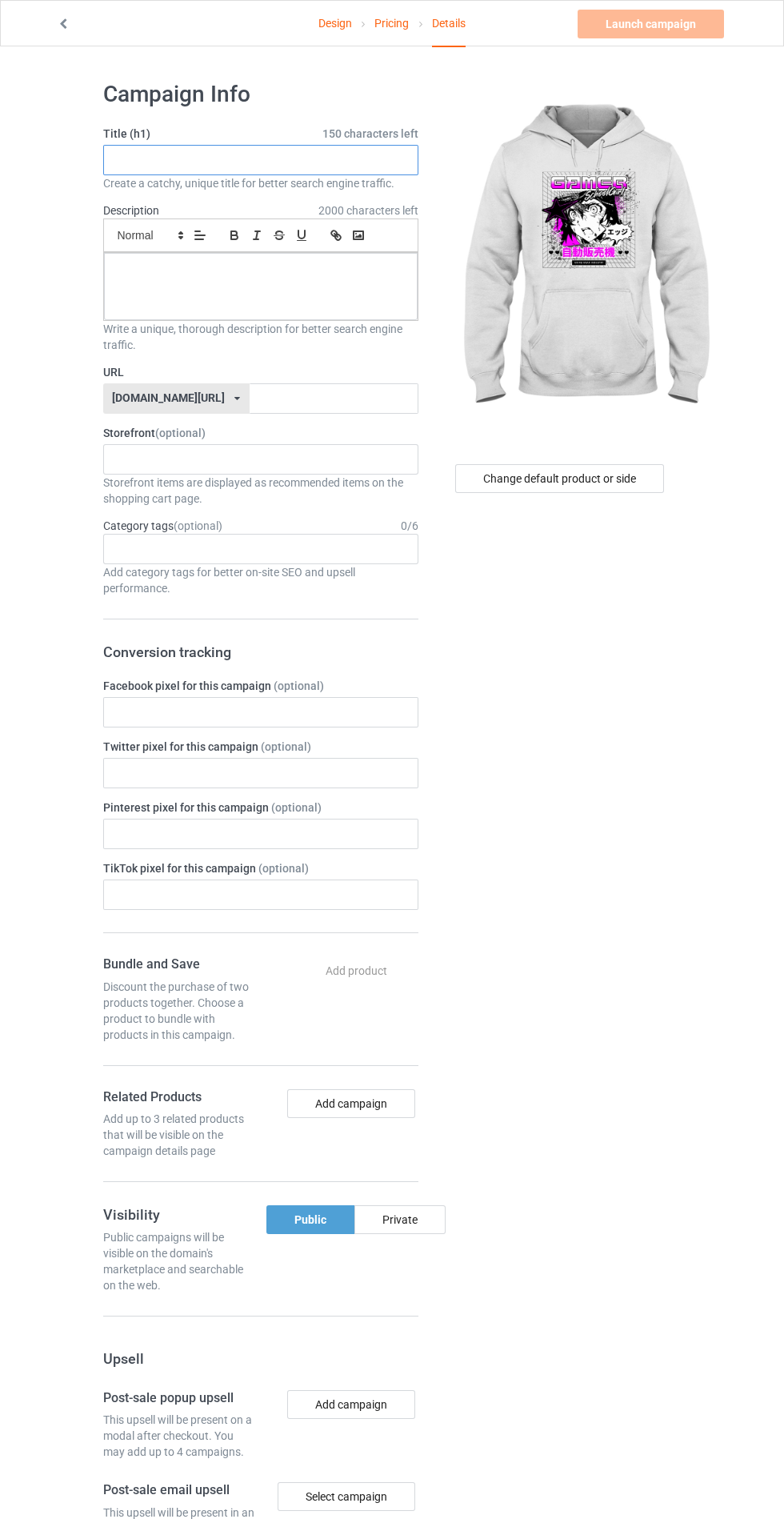
click at [359, 153] on input "text" at bounding box center [261, 160] width 315 height 30
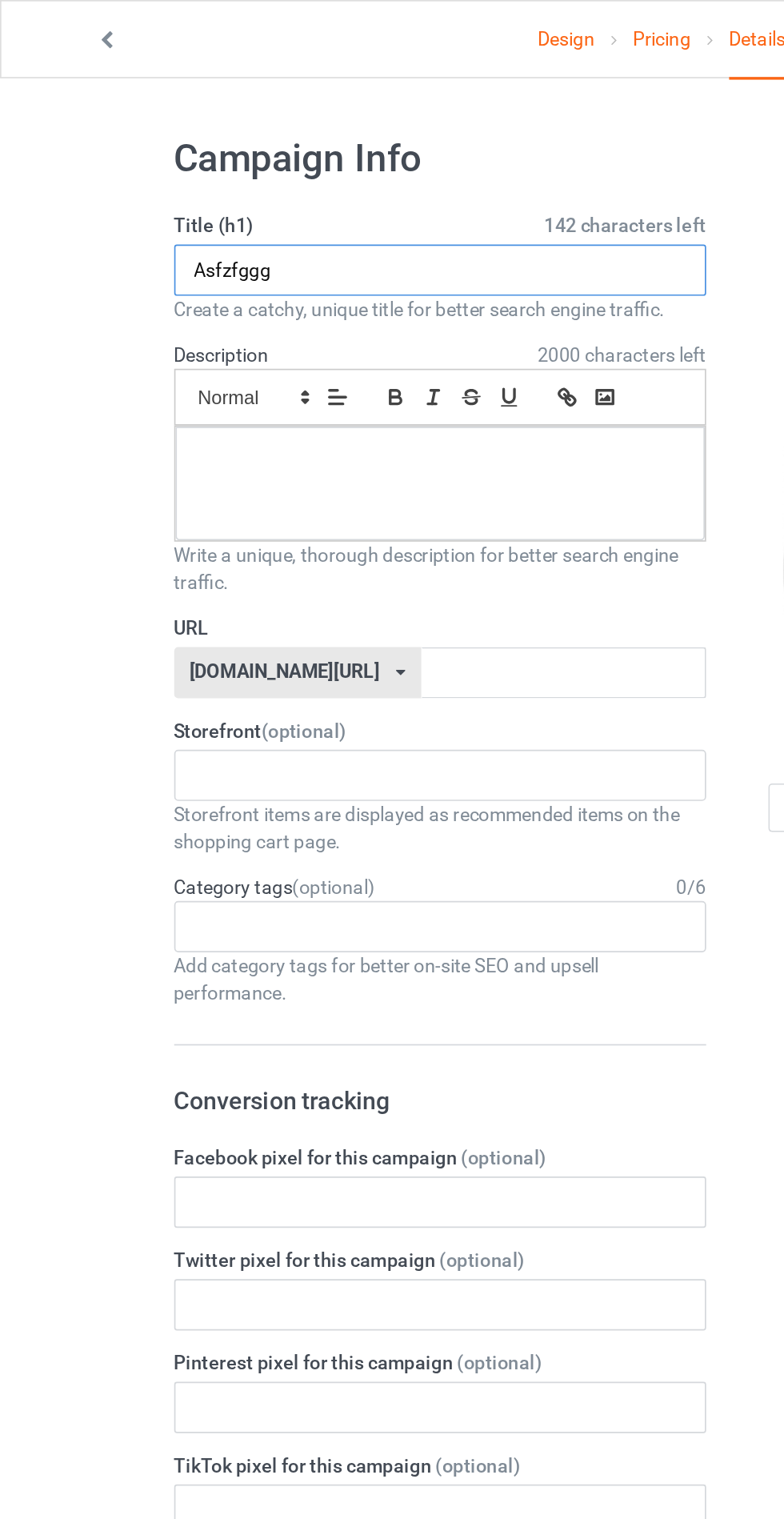
type input "Asfzfggg"
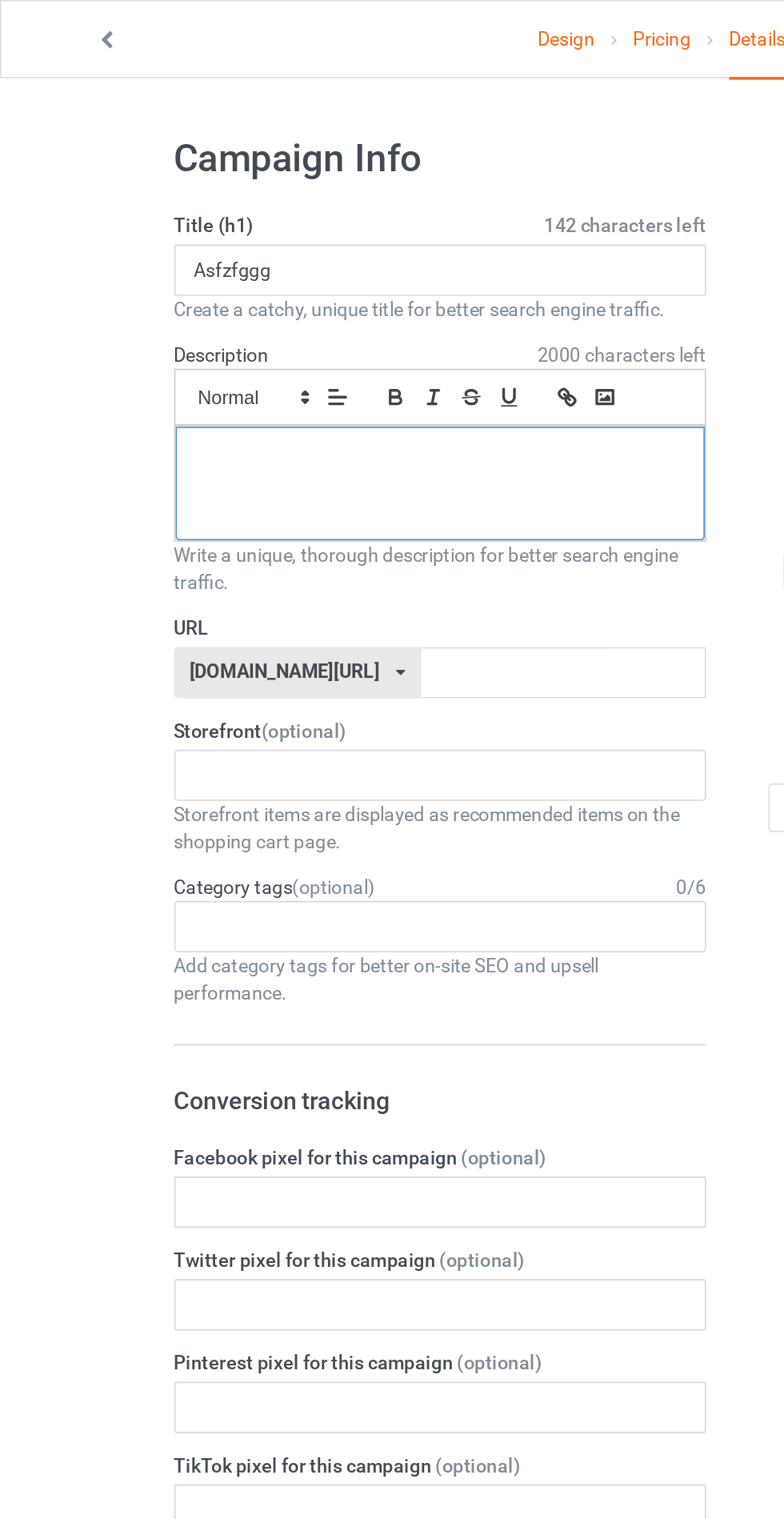
click at [280, 282] on div at bounding box center [261, 286] width 314 height 67
click at [272, 402] on input "text" at bounding box center [334, 398] width 169 height 30
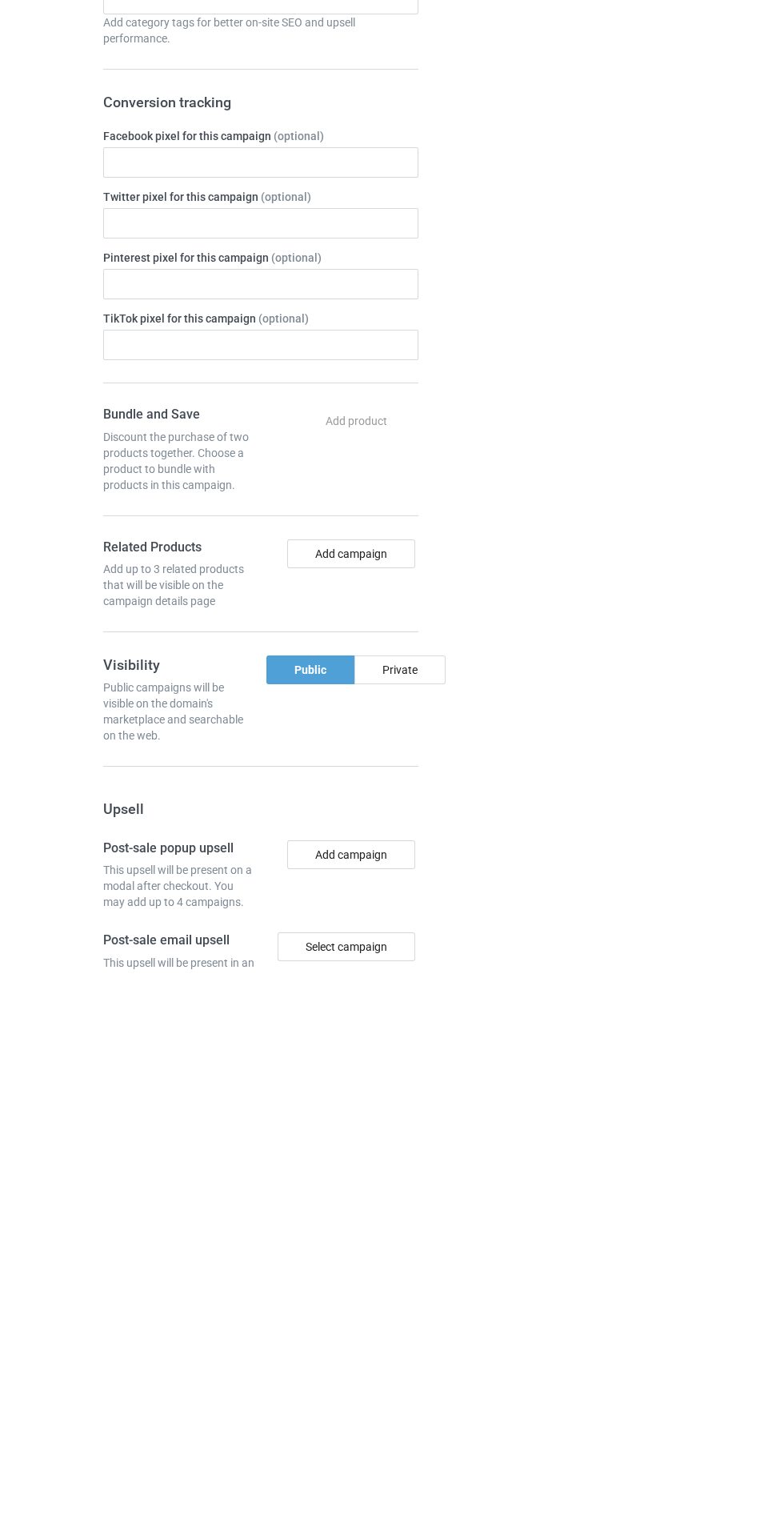
type input "Asfzrhjufg"
click at [437, 1247] on div "Change default product or side" at bounding box center [561, 973] width 263 height 1808
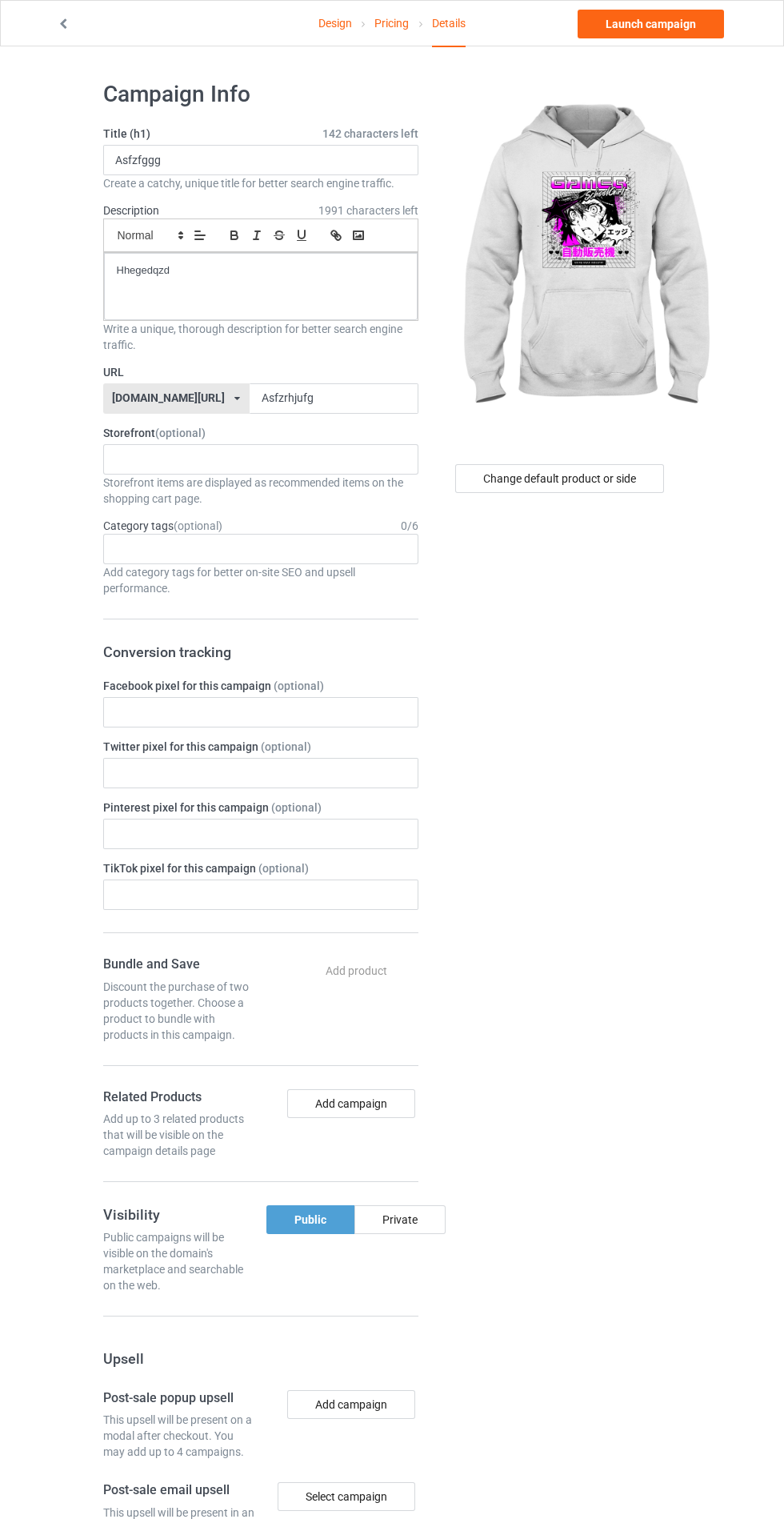
click at [430, 649] on div "Change default product or side" at bounding box center [561, 973] width 263 height 1808
click at [413, 1222] on div "Private" at bounding box center [399, 1219] width 91 height 29
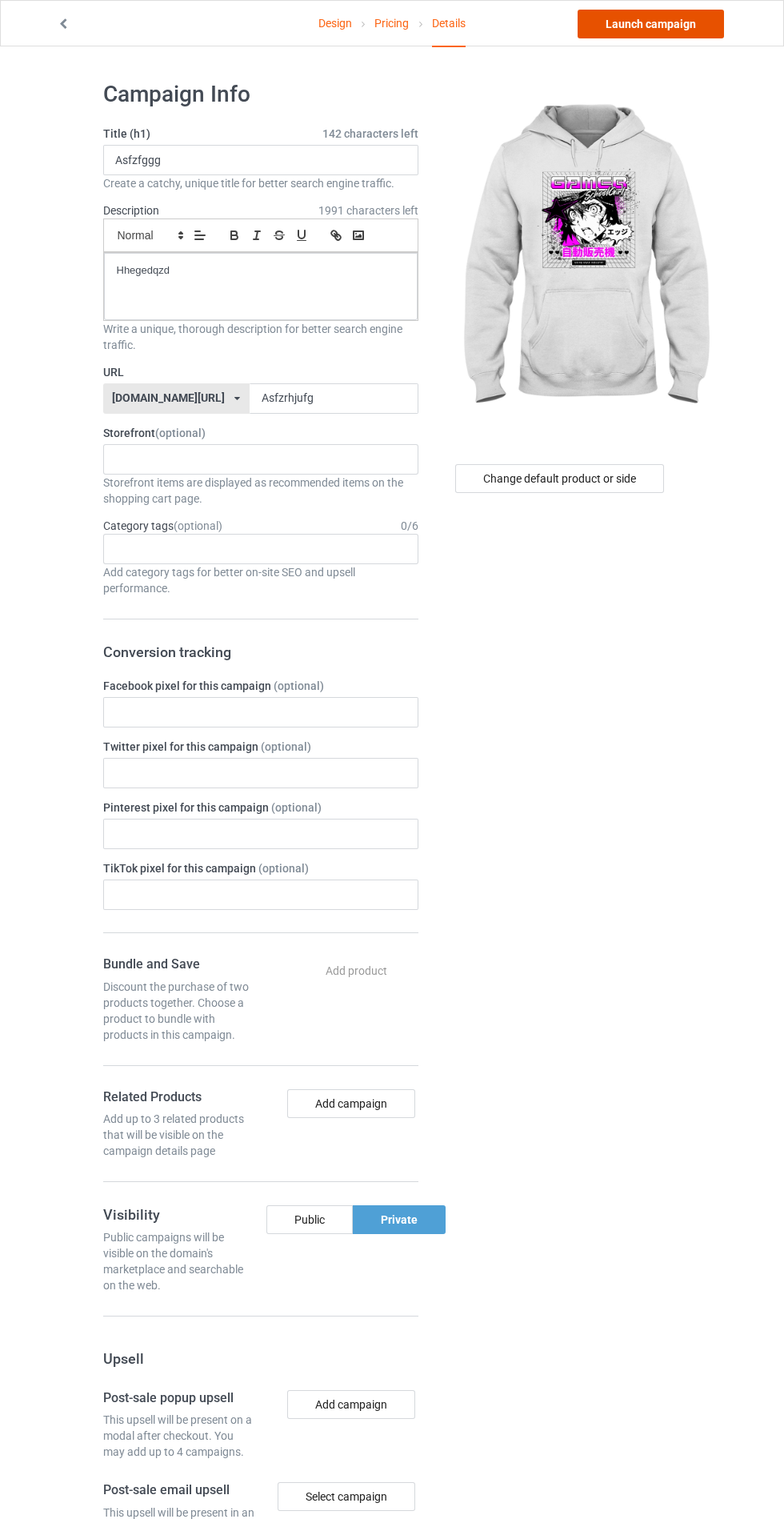
click at [676, 21] on link "Launch campaign" at bounding box center [650, 23] width 147 height 29
